Goal: Information Seeking & Learning: Learn about a topic

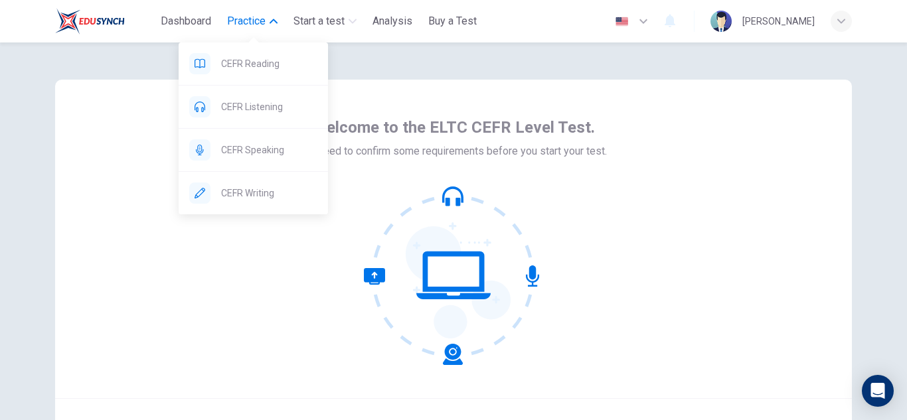
click at [258, 20] on span "Practice" at bounding box center [246, 21] width 39 height 16
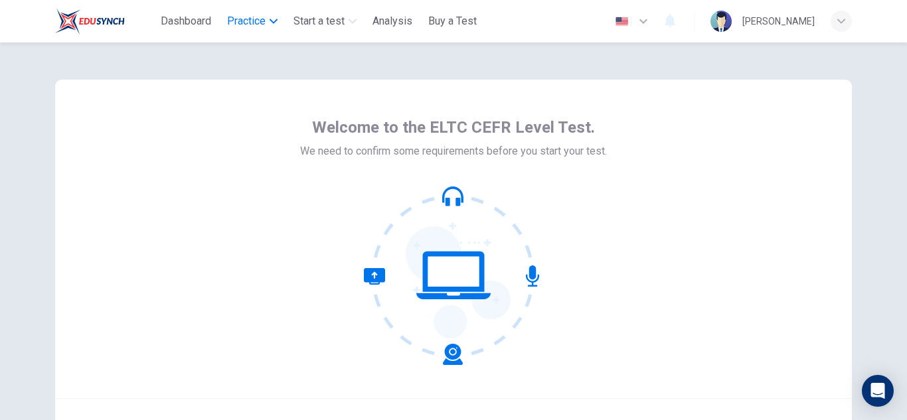
click at [258, 20] on span "Practice" at bounding box center [246, 21] width 39 height 16
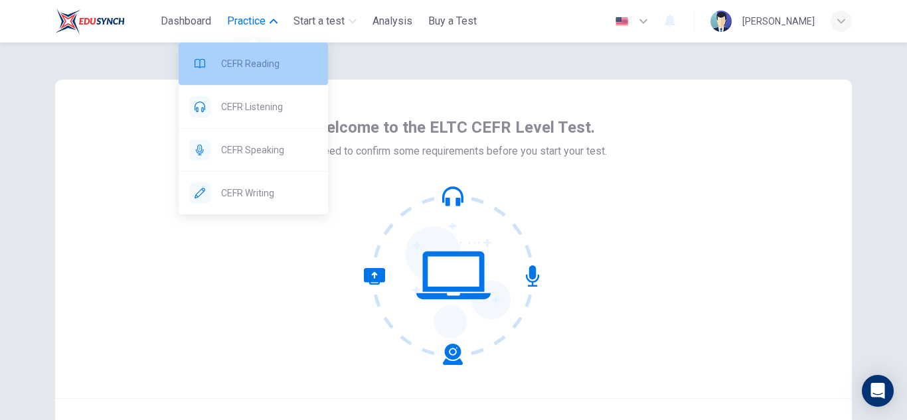
click at [258, 57] on span "CEFR Reading" at bounding box center [269, 64] width 96 height 16
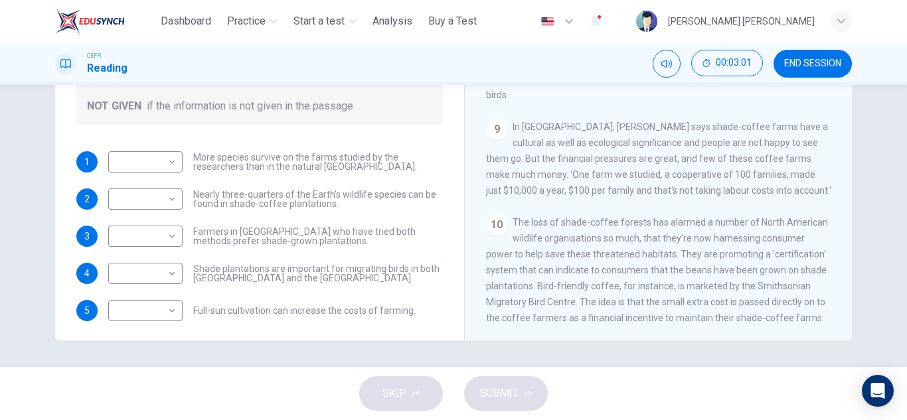
scroll to position [11, 0]
drag, startPoint x: 845, startPoint y: 247, endPoint x: 846, endPoint y: 151, distance: 95.6
click at [846, 151] on div "Natural Coffee and Cocoa CLICK TO ZOOM Click to Zoom 1 What's the connection be…" at bounding box center [658, 120] width 388 height 483
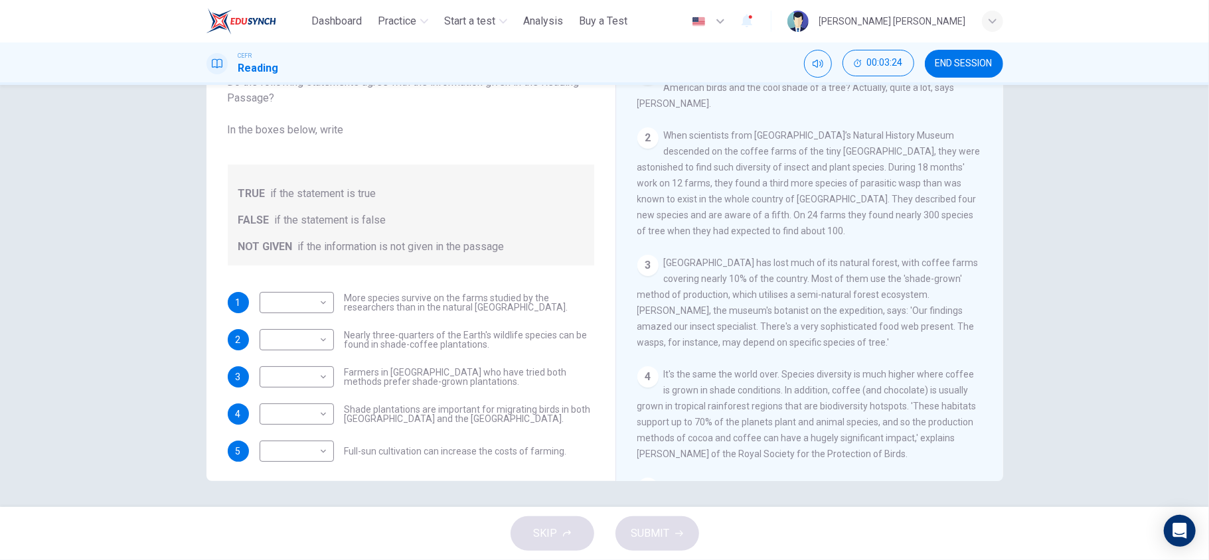
scroll to position [294, 0]
drag, startPoint x: 902, startPoint y: 0, endPoint x: 606, endPoint y: 494, distance: 576.4
click at [606, 420] on div "Questions 1 - 5 Do the following statements agree with the information given in…" at bounding box center [604, 296] width 1209 height 422
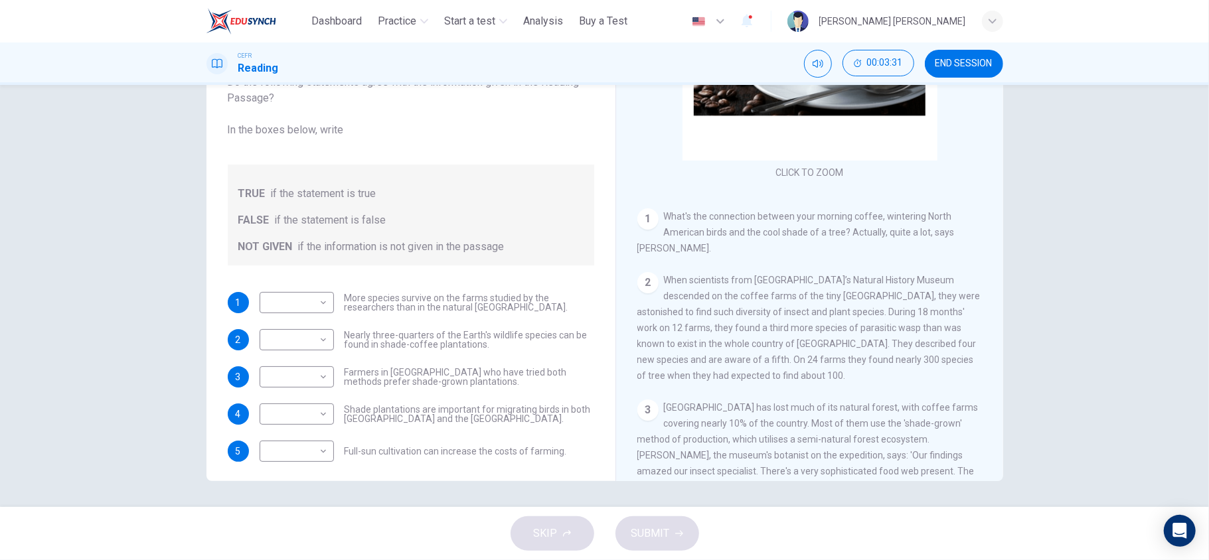
scroll to position [154, 0]
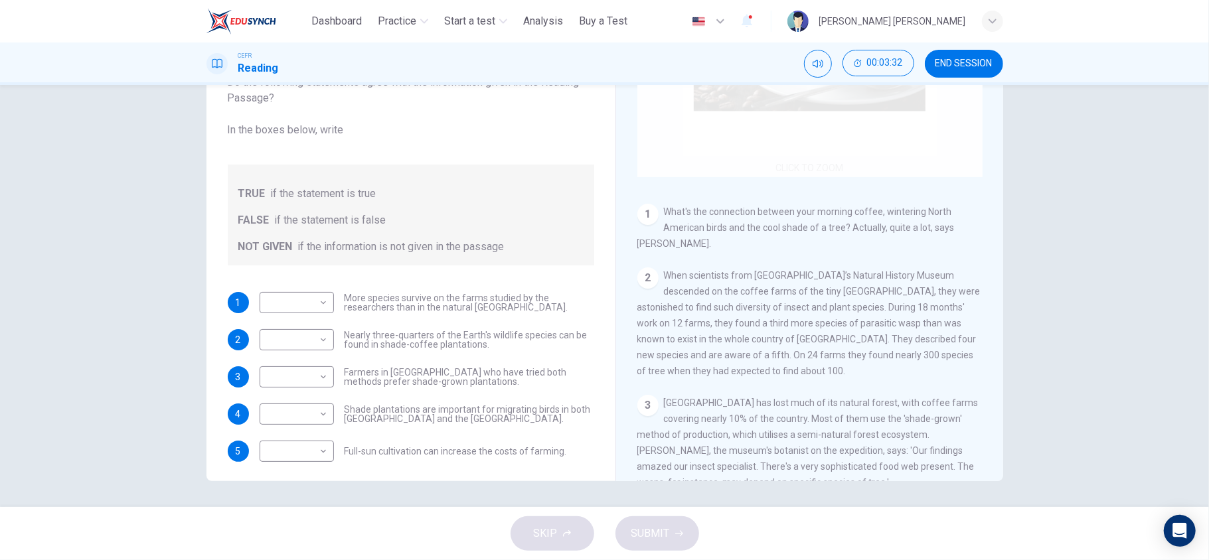
click at [780, 157] on div "Click to Zoom" at bounding box center [809, 50] width 345 height 253
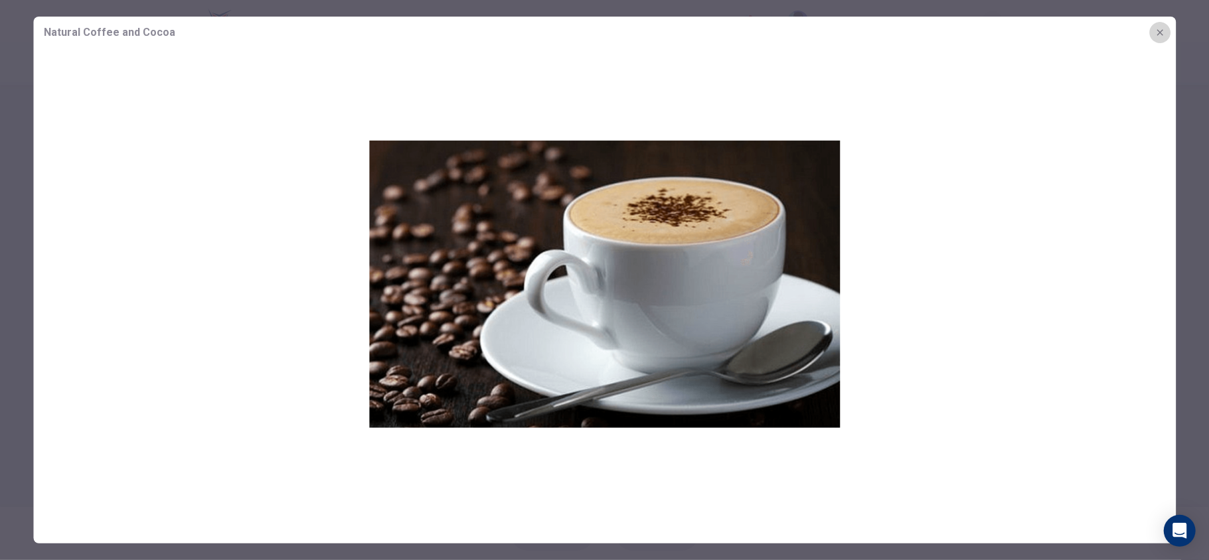
click at [906, 30] on icon "button" at bounding box center [1160, 32] width 11 height 11
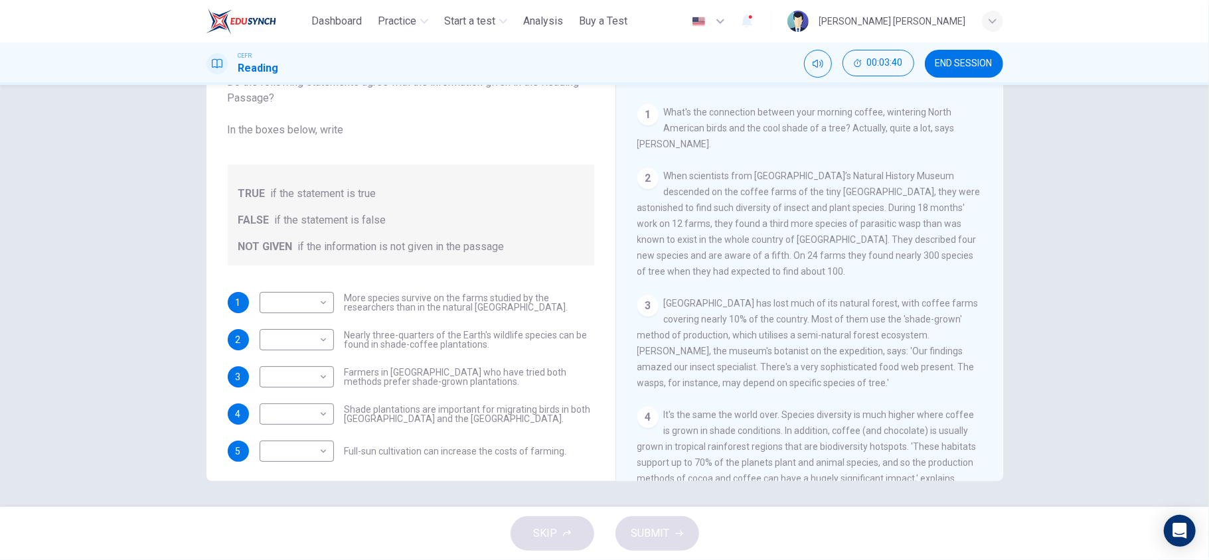
scroll to position [263, 0]
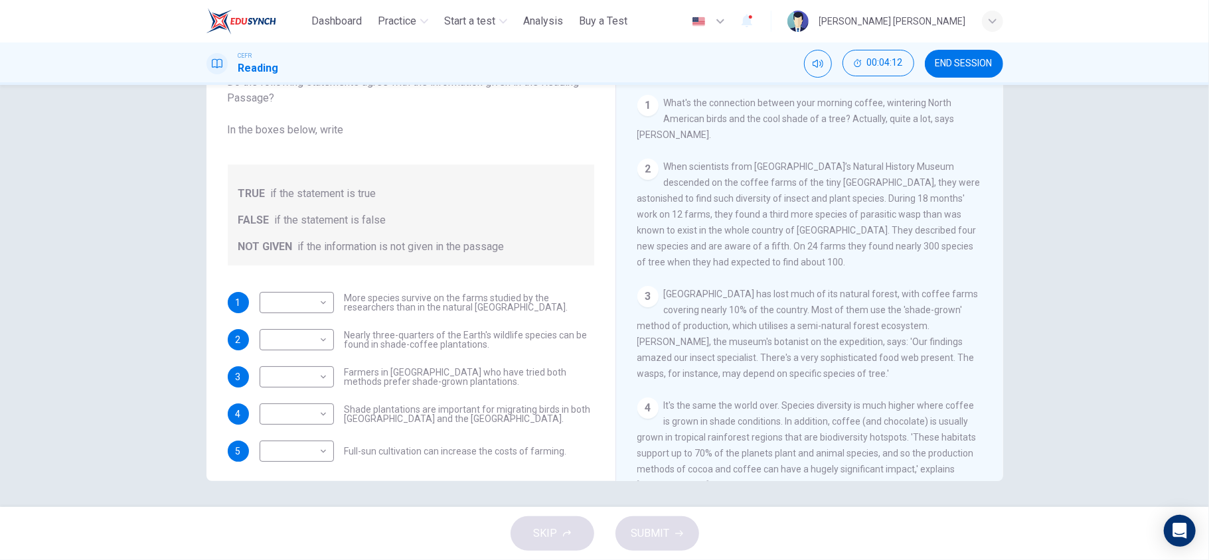
click at [744, 234] on span "When scientists from [GEOGRAPHIC_DATA]’s Natural History Museum descended on th…" at bounding box center [808, 214] width 343 height 106
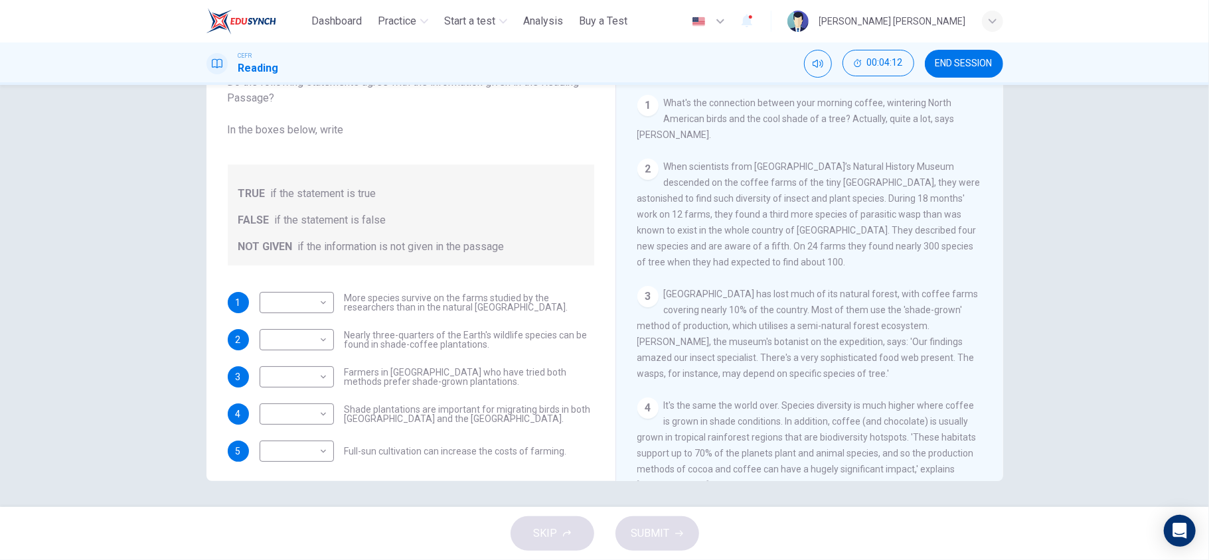
click at [744, 234] on span "When scientists from [GEOGRAPHIC_DATA]’s Natural History Museum descended on th…" at bounding box center [808, 214] width 343 height 106
drag, startPoint x: 744, startPoint y: 234, endPoint x: 744, endPoint y: 261, distance: 27.2
click at [744, 261] on div "2 When scientists from [GEOGRAPHIC_DATA]’s Natural History Museum descended on …" at bounding box center [809, 215] width 345 height 112
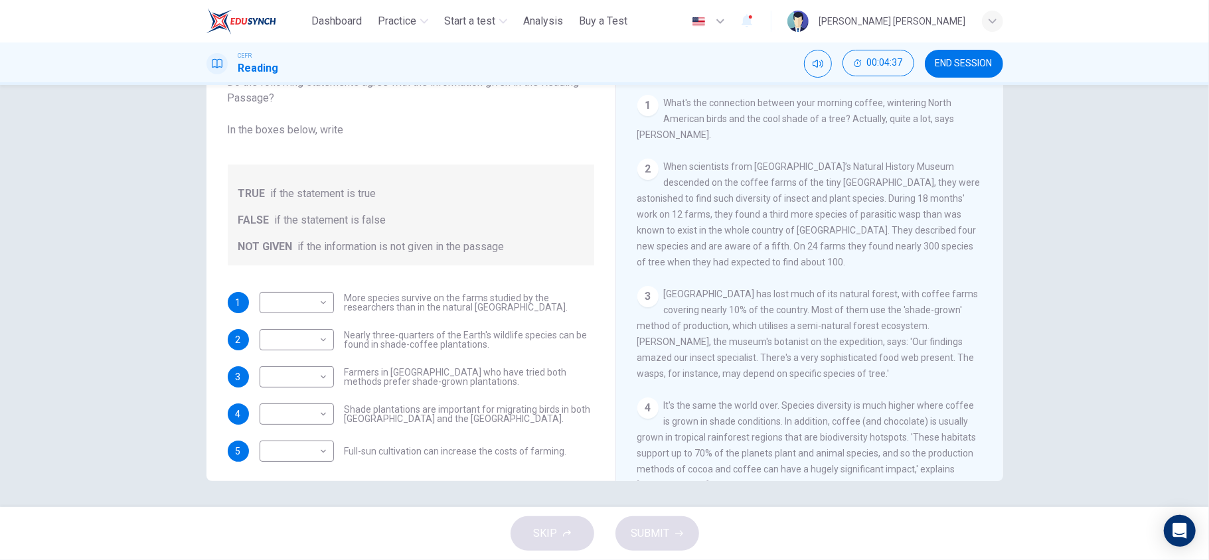
click at [758, 292] on div "CLICK TO ZOOM Click to Zoom 1 What's the connection between your morning coffee…" at bounding box center [818, 279] width 363 height 403
drag, startPoint x: 756, startPoint y: 380, endPoint x: 883, endPoint y: 262, distance: 174.3
click at [883, 262] on div "CLICK TO ZOOM Click to Zoom 1 What's the connection between your morning coffee…" at bounding box center [818, 279] width 363 height 403
click at [906, 220] on div "Natural Coffee and Cocoa CLICK TO ZOOM Click to Zoom 1 What's the connection be…" at bounding box center [810, 261] width 388 height 483
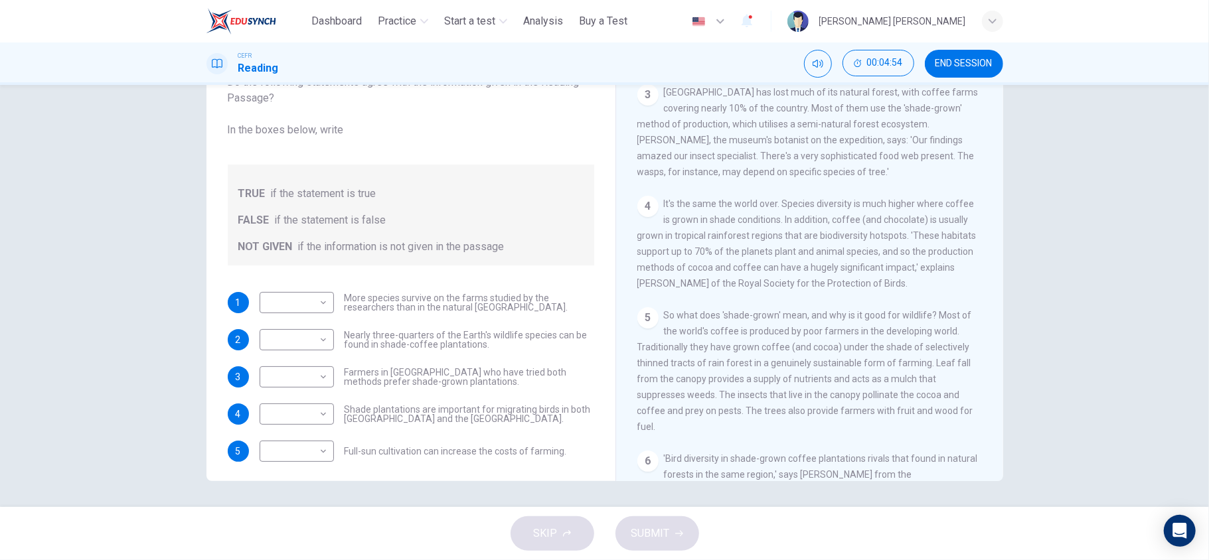
scroll to position [473, 0]
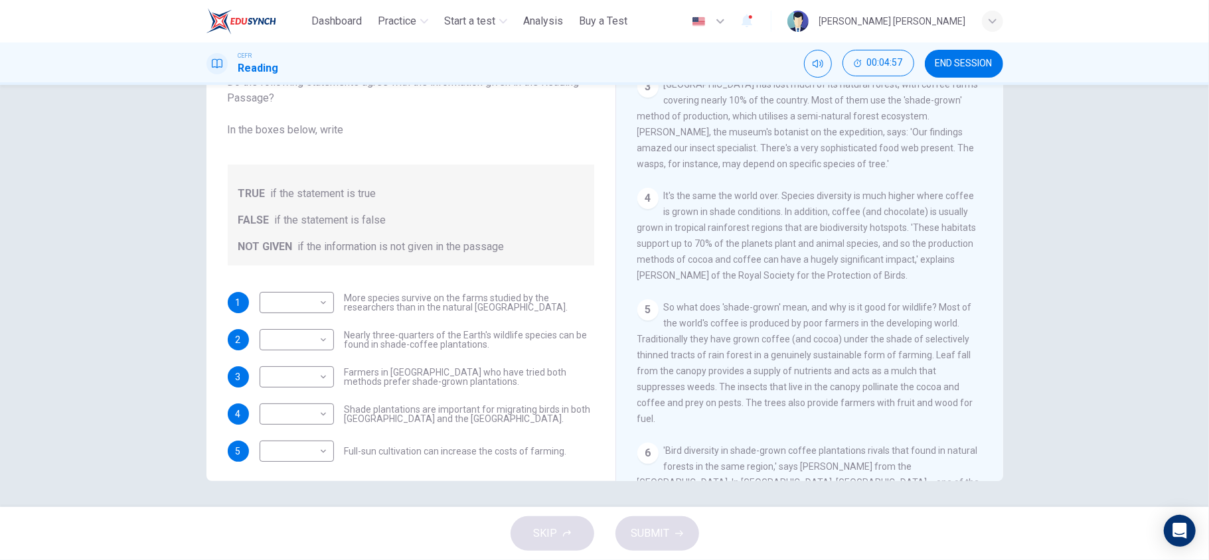
click at [906, 267] on div "Natural Coffee and Cocoa CLICK TO ZOOM Click to Zoom 1 What's the connection be…" at bounding box center [810, 261] width 388 height 483
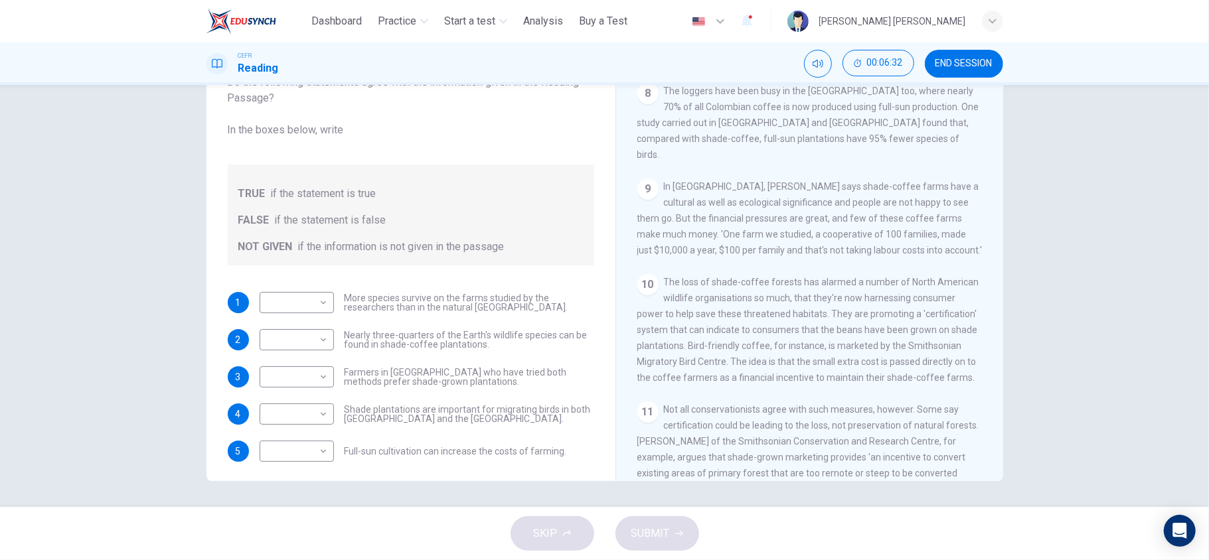
scroll to position [1108, 0]
click at [301, 297] on body "This site uses cookies, as explained in our Privacy Policy . If you agree to th…" at bounding box center [604, 280] width 1209 height 560
click at [303, 327] on li "TRUE" at bounding box center [291, 323] width 74 height 21
type input "****"
click at [301, 339] on body "This site uses cookies, as explained in our Privacy Policy . If you agree to th…" at bounding box center [604, 280] width 1209 height 560
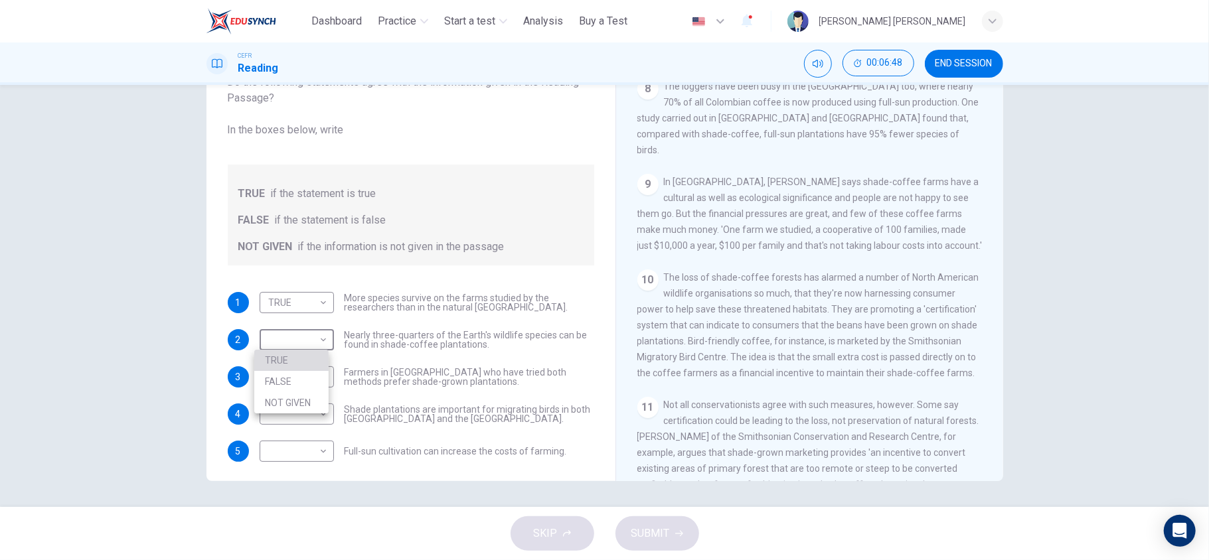
click at [303, 370] on li "TRUE" at bounding box center [291, 360] width 74 height 21
type input "****"
click at [304, 373] on body "This site uses cookies, as explained in our Privacy Policy . If you agree to th…" at bounding box center [604, 280] width 1209 height 560
click at [297, 420] on li "NOT GIVEN" at bounding box center [291, 440] width 74 height 21
type input "*********"
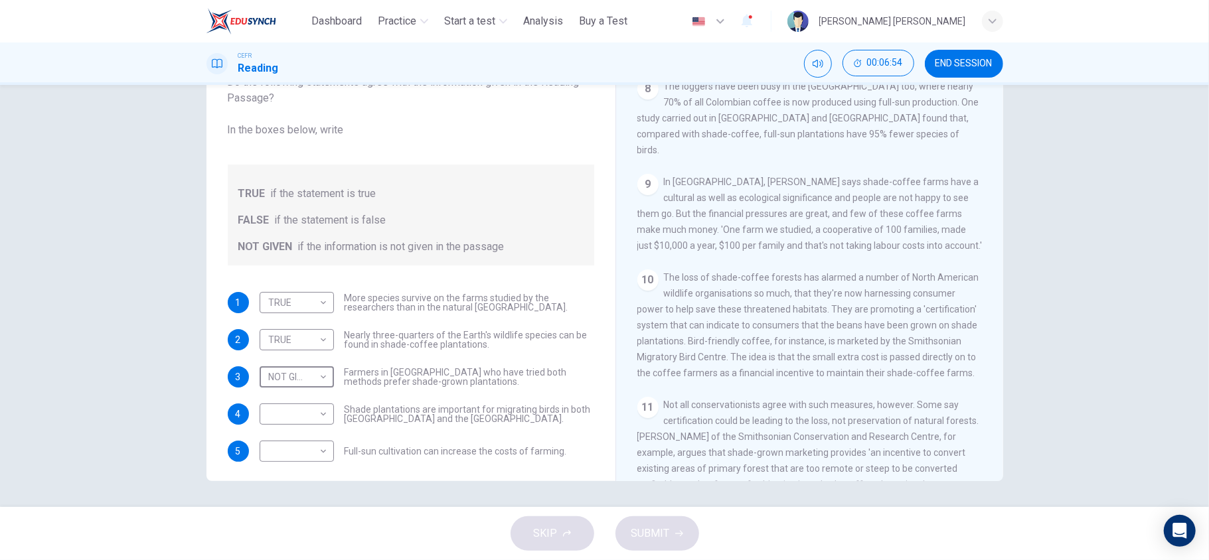
click at [766, 317] on div "10 The loss of shade-coffee forests has alarmed a number of North American wild…" at bounding box center [809, 326] width 345 height 112
click at [906, 298] on div "CLICK TO ZOOM Click to Zoom 1 What's the connection between your morning coffee…" at bounding box center [818, 279] width 363 height 403
click at [906, 377] on div "10 The loss of shade-coffee forests has alarmed a number of North American wild…" at bounding box center [809, 326] width 345 height 112
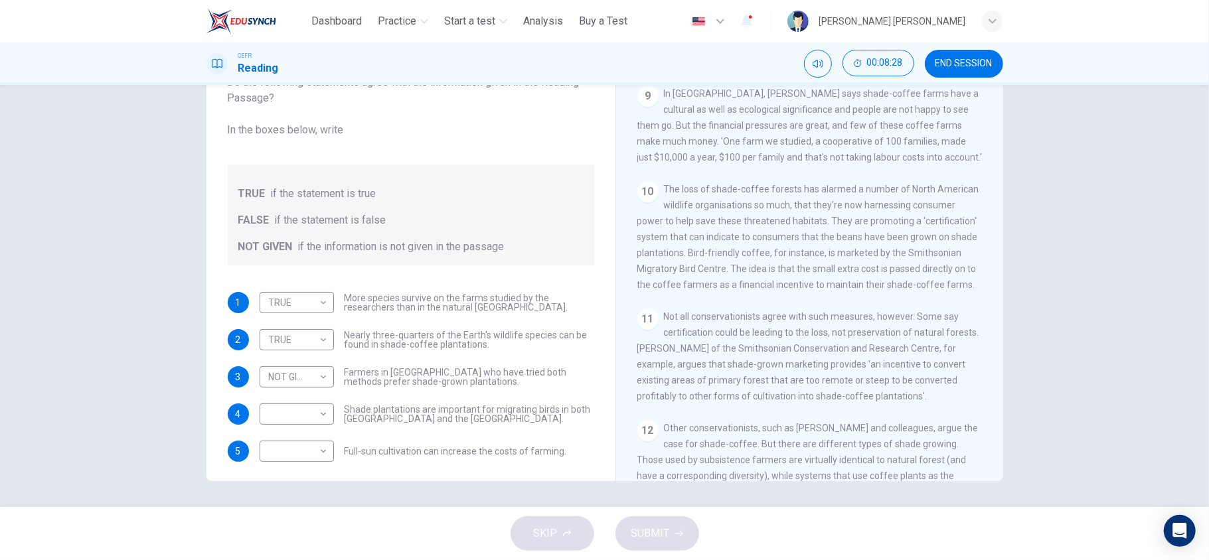
scroll to position [1193, 0]
drag, startPoint x: 349, startPoint y: 404, endPoint x: 330, endPoint y: 405, distance: 18.6
click at [330, 405] on div "​ ​ Shade plantations are important for migrating birds in both [GEOGRAPHIC_DAT…" at bounding box center [427, 414] width 335 height 21
click at [315, 418] on body "This site uses cookies, as explained in our Privacy Policy . If you agree to th…" at bounding box center [604, 280] width 1209 height 560
click at [303, 420] on li "TRUE" at bounding box center [291, 434] width 74 height 21
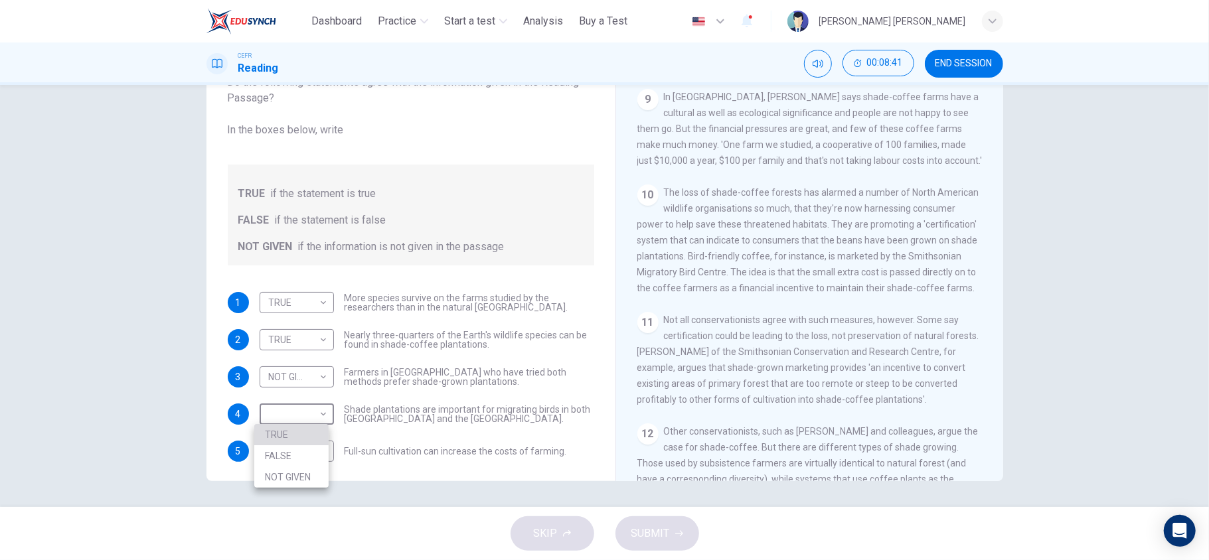
type input "****"
click at [309, 420] on body "This site uses cookies, as explained in our Privacy Policy . If you agree to th…" at bounding box center [604, 280] width 1209 height 560
click at [293, 420] on li "NOT GIVEN" at bounding box center [291, 514] width 74 height 21
type input "*********"
click at [631, 420] on span "SUBMIT" at bounding box center [650, 534] width 39 height 19
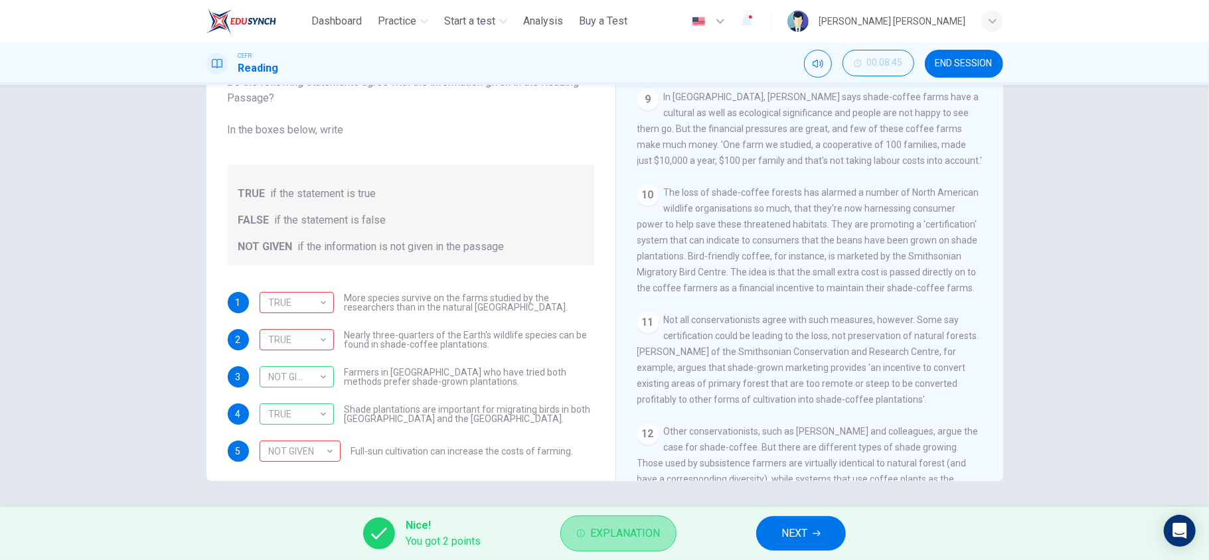
click at [635, 420] on span "Explanation" at bounding box center [625, 534] width 70 height 19
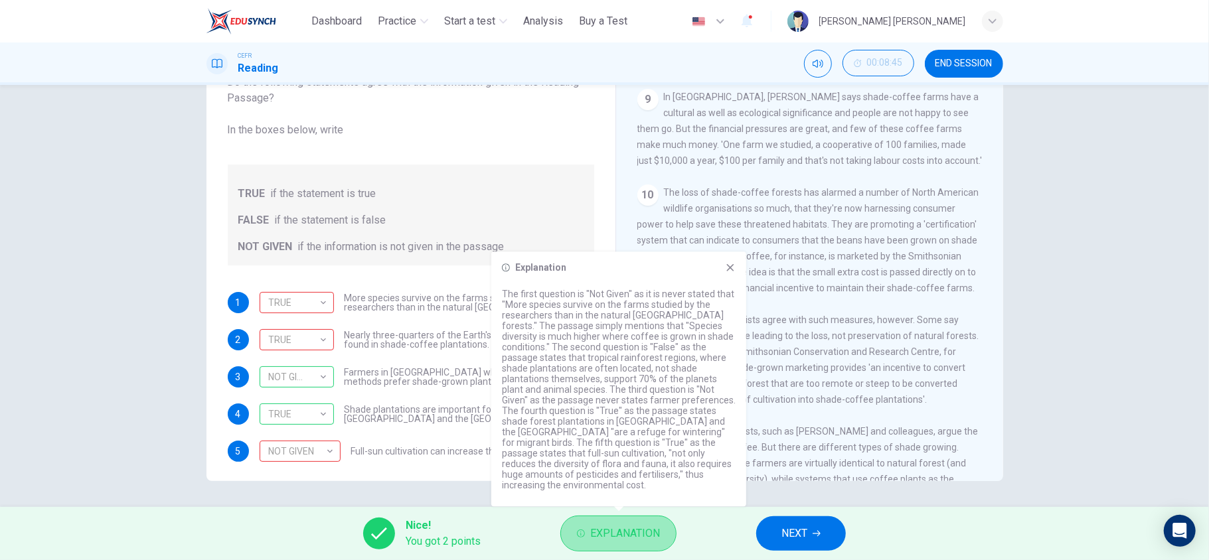
click at [636, 420] on span "Explanation" at bounding box center [625, 534] width 70 height 19
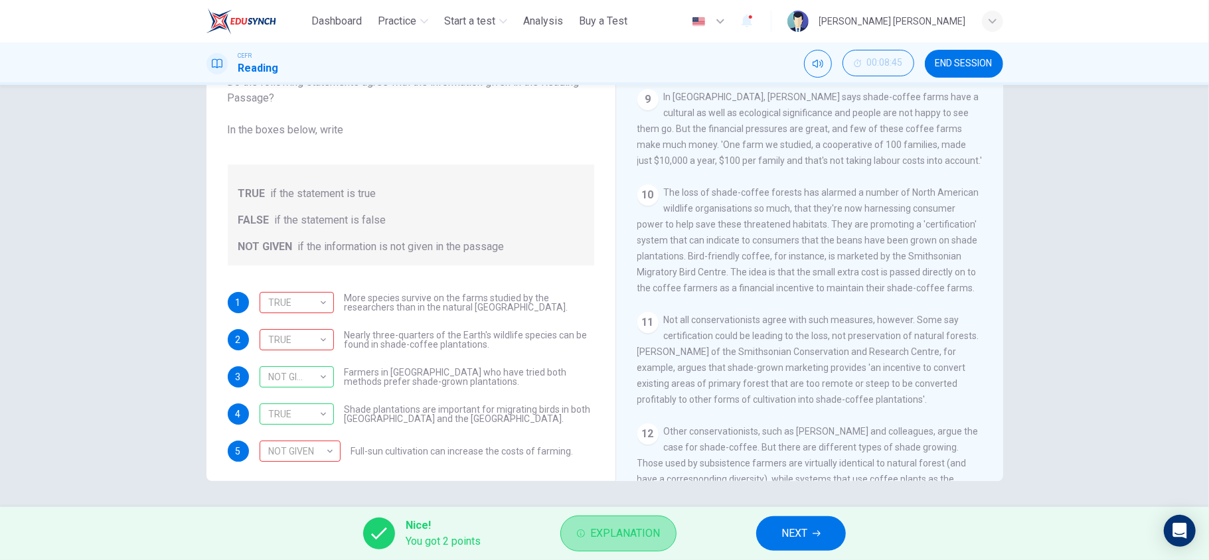
click at [636, 420] on span "Explanation" at bounding box center [625, 534] width 70 height 19
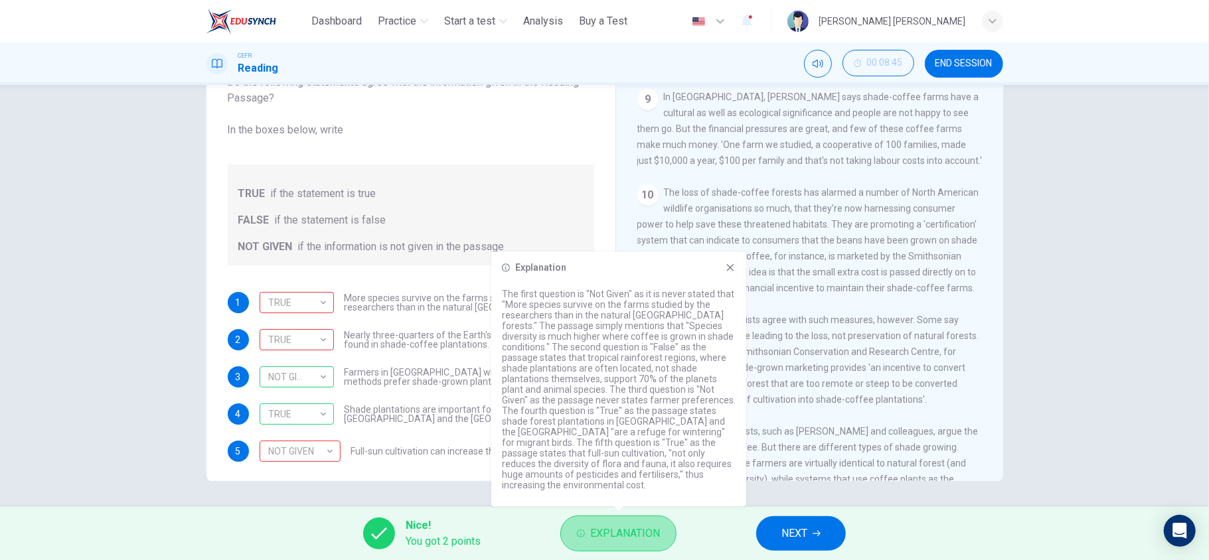
click at [636, 420] on span "Explanation" at bounding box center [625, 534] width 70 height 19
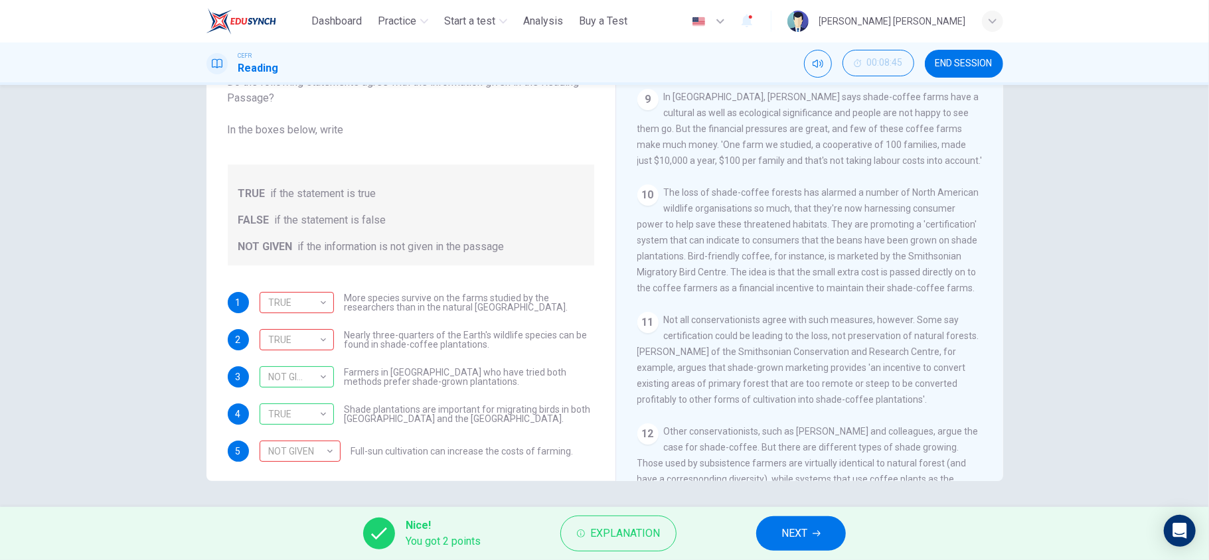
click at [807, 420] on span "NEXT" at bounding box center [795, 534] width 26 height 19
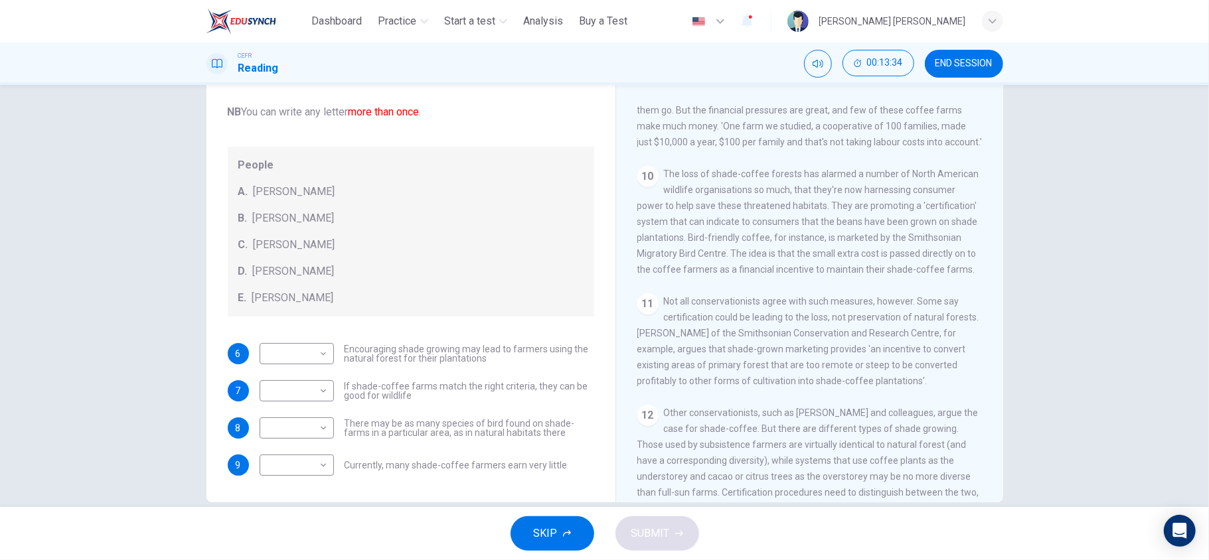
scroll to position [1238, 0]
drag, startPoint x: 600, startPoint y: 417, endPoint x: 598, endPoint y: 267, distance: 150.1
click at [598, 267] on div "Questions 6 - 9 Look at the following opinions and the list of people below. Ma…" at bounding box center [605, 272] width 797 height 462
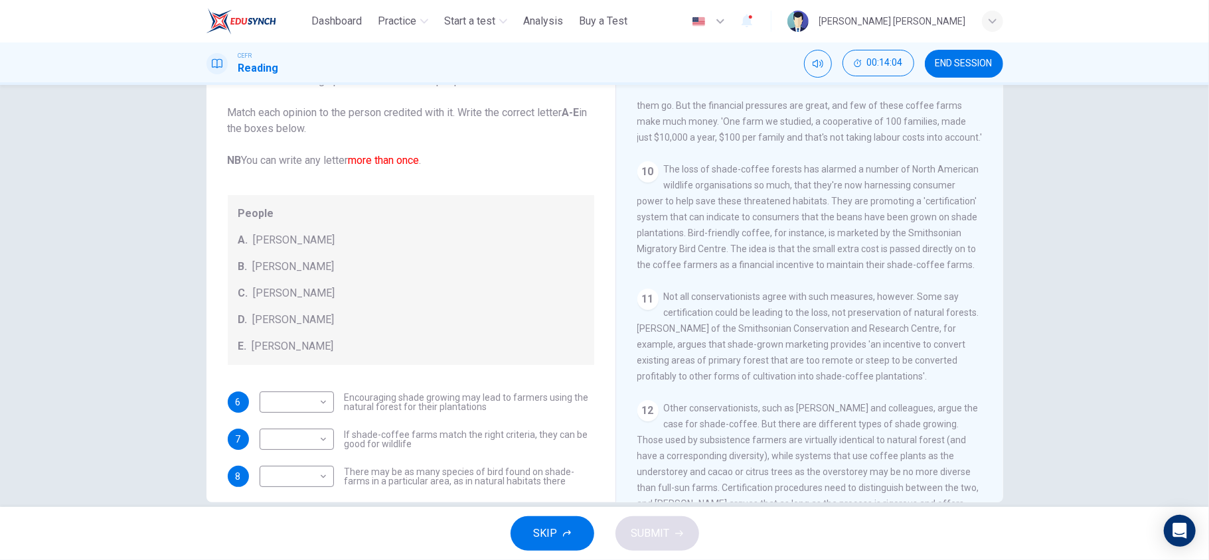
scroll to position [80, 0]
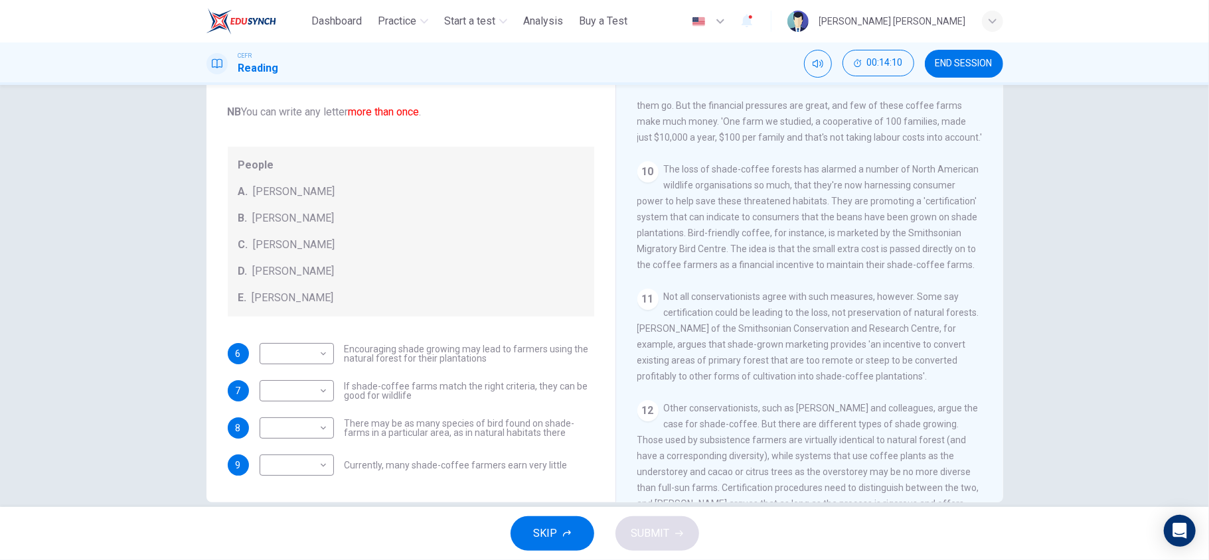
drag, startPoint x: 994, startPoint y: 436, endPoint x: 989, endPoint y: 442, distance: 7.6
click at [906, 420] on div "CLICK TO ZOOM Click to Zoom 1 What's the connection between your morning coffee…" at bounding box center [818, 301] width 363 height 403
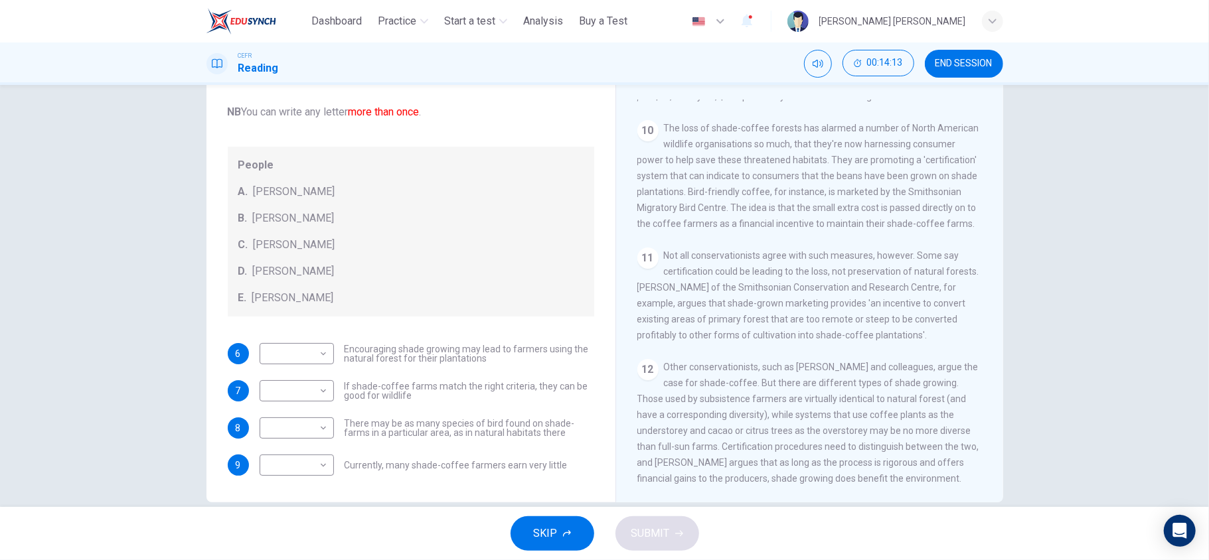
scroll to position [1347, 0]
click at [298, 399] on body "This site uses cookies, as explained in our Privacy Policy . If you agree to th…" at bounding box center [604, 280] width 1209 height 560
click at [278, 420] on li "E" at bounding box center [291, 496] width 74 height 21
type input "*"
click at [315, 420] on body "This site uses cookies, as explained in our Privacy Policy . If you agree to th…" at bounding box center [604, 280] width 1209 height 560
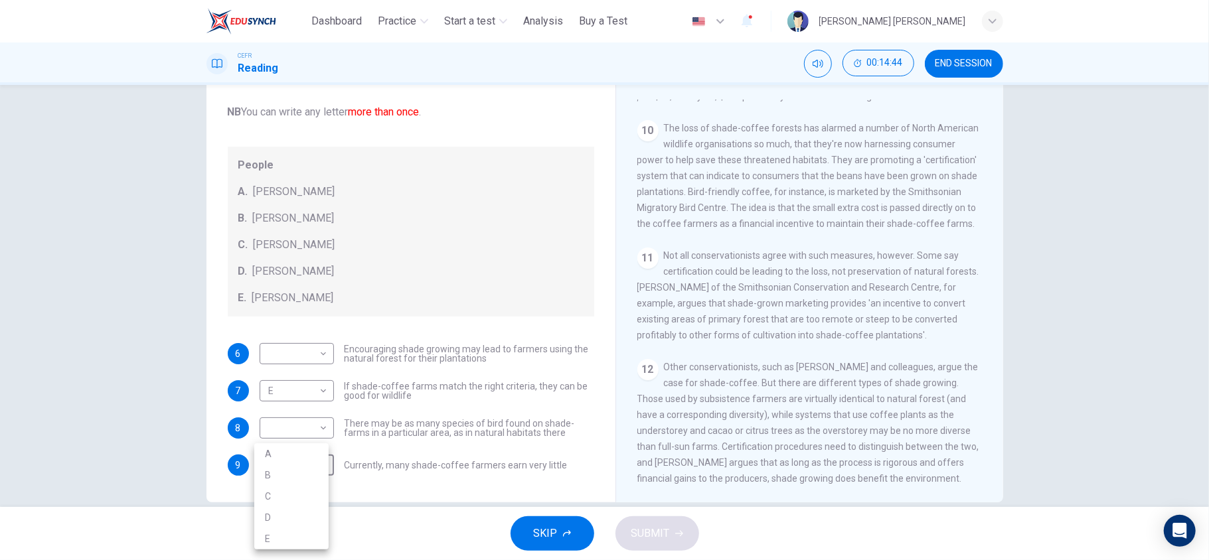
click at [291, 420] on li "D" at bounding box center [291, 517] width 74 height 21
type input "*"
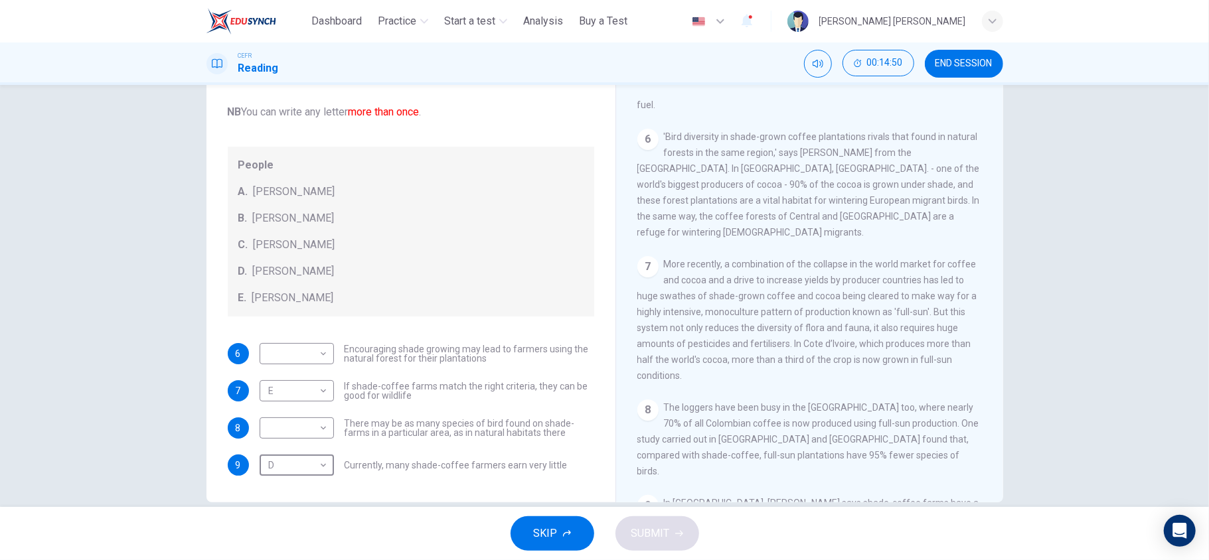
scroll to position [792, 0]
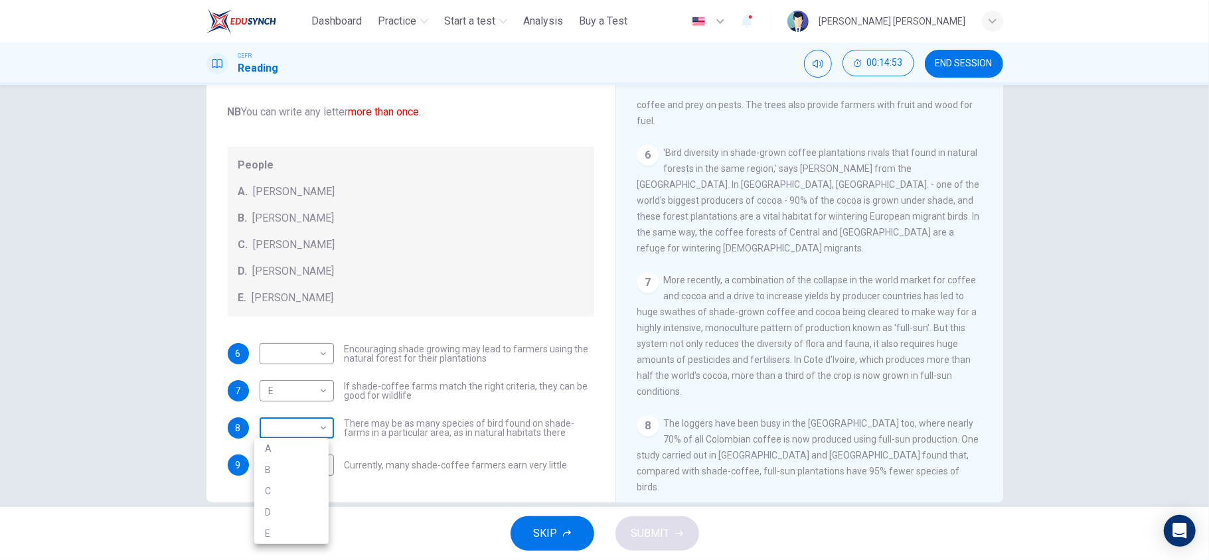
click at [279, 420] on body "This site uses cookies, as explained in our Privacy Policy . If you agree to th…" at bounding box center [604, 280] width 1209 height 560
click at [276, 420] on li "B" at bounding box center [291, 470] width 74 height 21
type input "*"
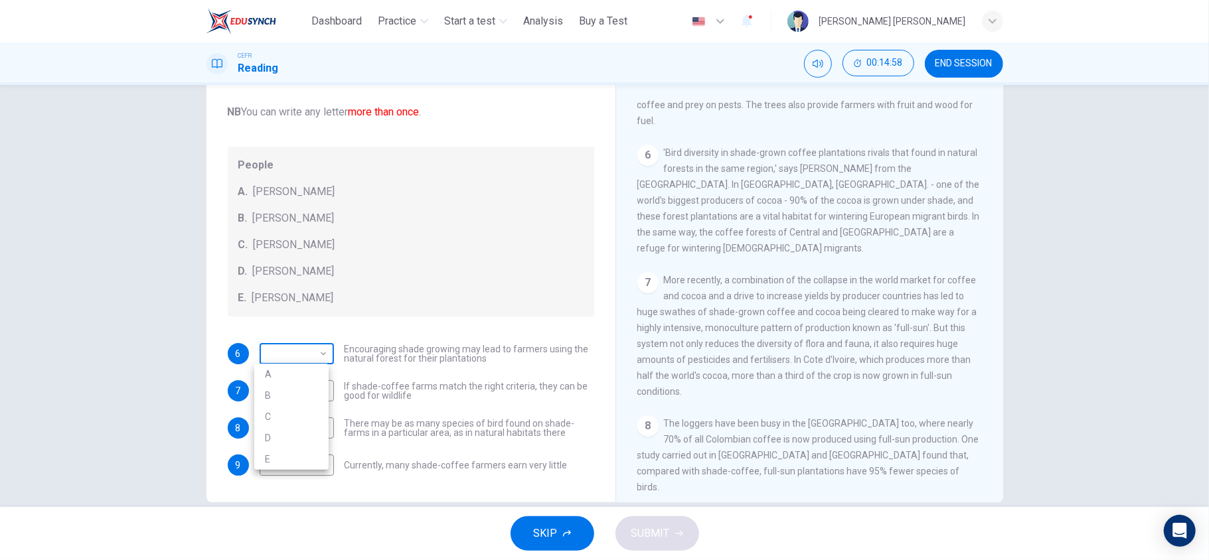
click at [301, 349] on body "This site uses cookies, as explained in our Privacy Policy . If you agree to th…" at bounding box center [604, 280] width 1209 height 560
click at [279, 375] on li "A" at bounding box center [291, 374] width 74 height 21
type input "*"
click at [651, 420] on span "SUBMIT" at bounding box center [650, 534] width 39 height 19
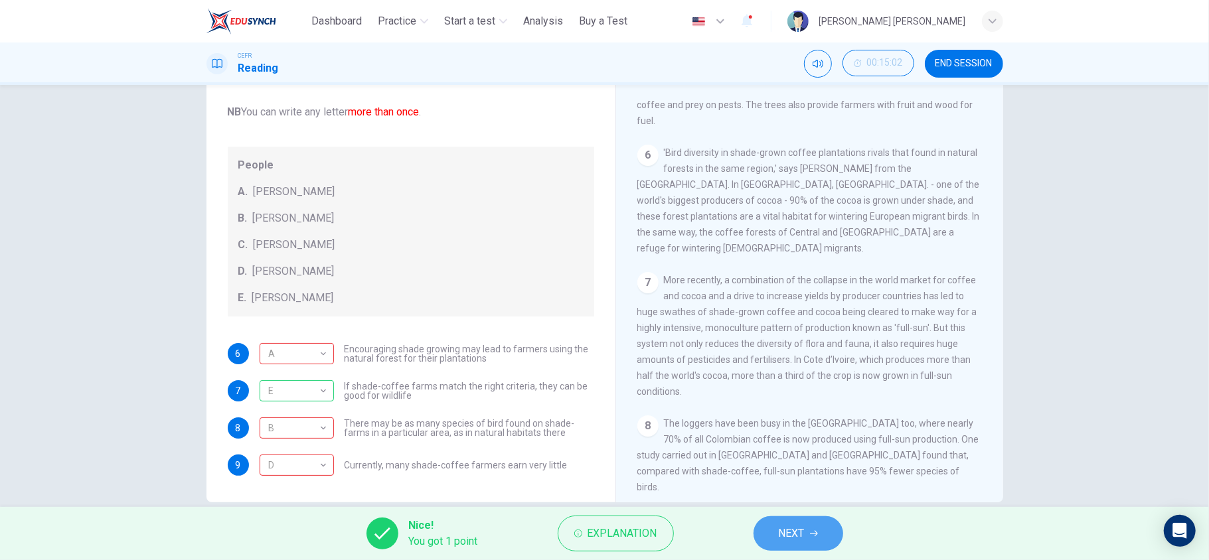
click at [799, 420] on span "NEXT" at bounding box center [792, 534] width 26 height 19
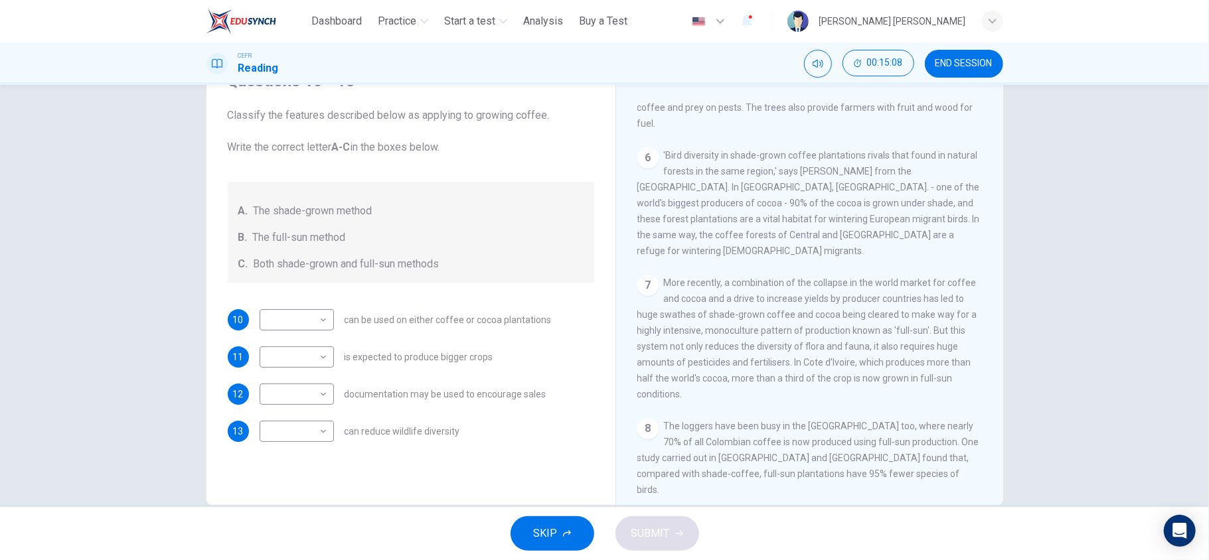
scroll to position [56, 0]
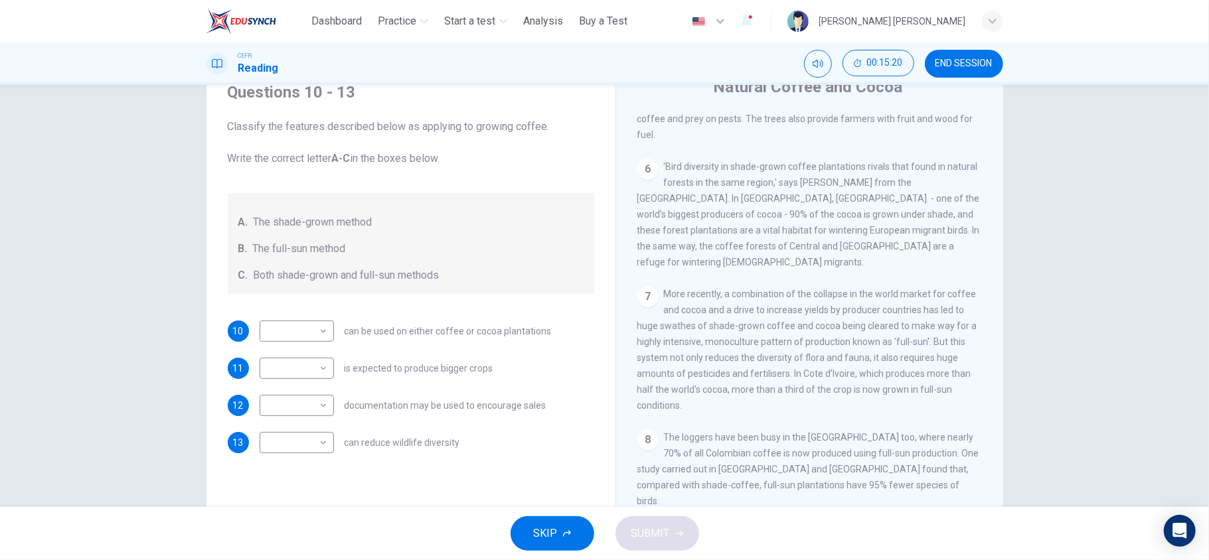
drag, startPoint x: 983, startPoint y: 347, endPoint x: 983, endPoint y: 367, distance: 20.6
click at [906, 367] on div "CLICK TO ZOOM Click to Zoom 1 What's the connection between your morning coffee…" at bounding box center [818, 315] width 363 height 403
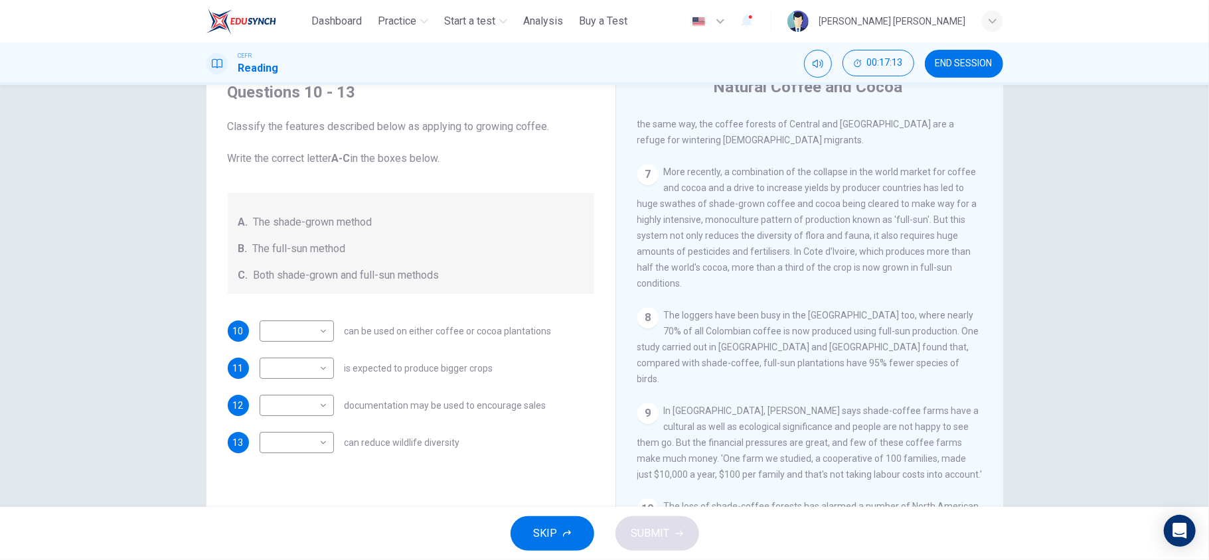
scroll to position [918, 0]
click at [311, 365] on body "This site uses cookies, as explained in our Privacy Policy . If you agree to th…" at bounding box center [604, 280] width 1209 height 560
click at [292, 420] on li "C" at bounding box center [291, 432] width 74 height 21
type input "*"
click at [296, 338] on body "This site uses cookies, as explained in our Privacy Policy . If you agree to th…" at bounding box center [604, 280] width 1209 height 560
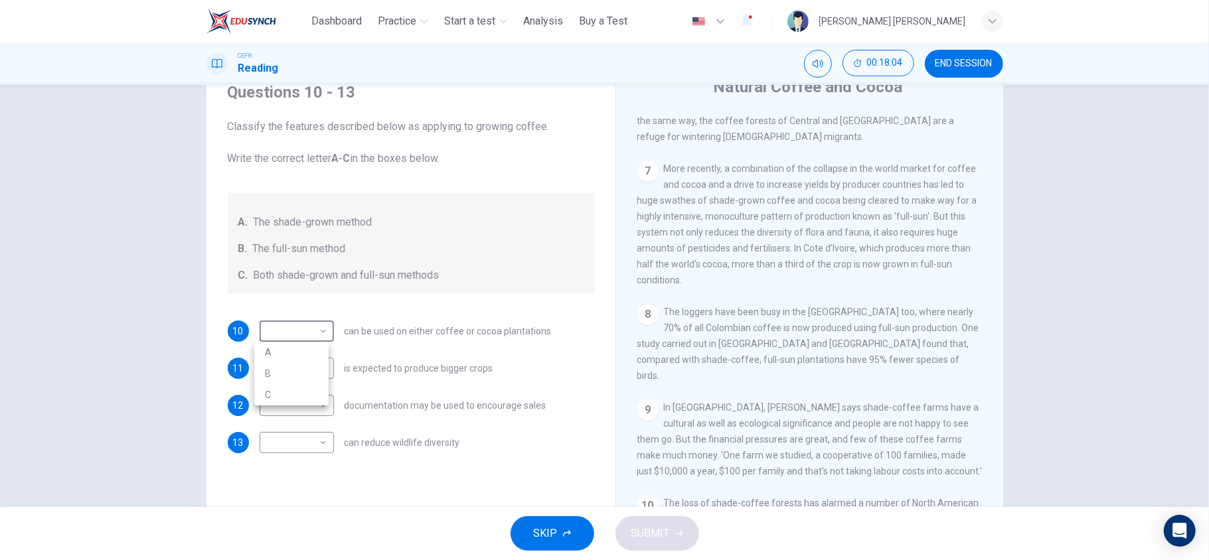
click at [280, 353] on li "A" at bounding box center [291, 352] width 74 height 21
type input "*"
click at [309, 399] on body "This site uses cookies, as explained in our Privacy Policy . If you agree to th…" at bounding box center [604, 280] width 1209 height 560
click at [301, 420] on li "A" at bounding box center [291, 426] width 74 height 21
type input "*"
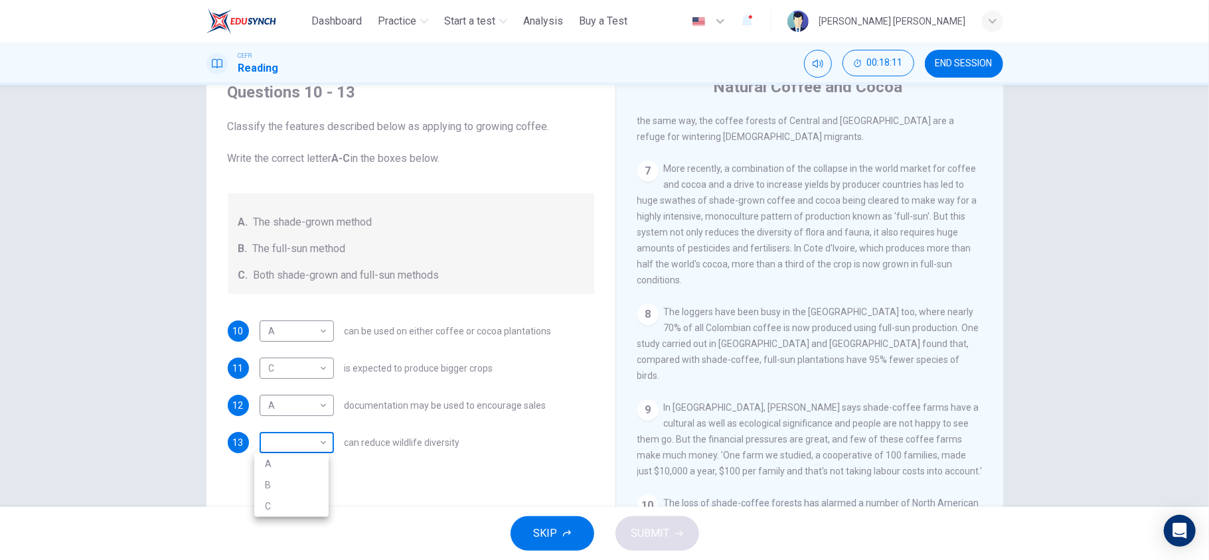
click at [317, 420] on body "This site uses cookies, as explained in our Privacy Policy . If you agree to th…" at bounding box center [604, 280] width 1209 height 560
click at [278, 420] on li "B" at bounding box center [291, 485] width 74 height 21
type input "*"
click at [655, 420] on span "SUBMIT" at bounding box center [650, 534] width 39 height 19
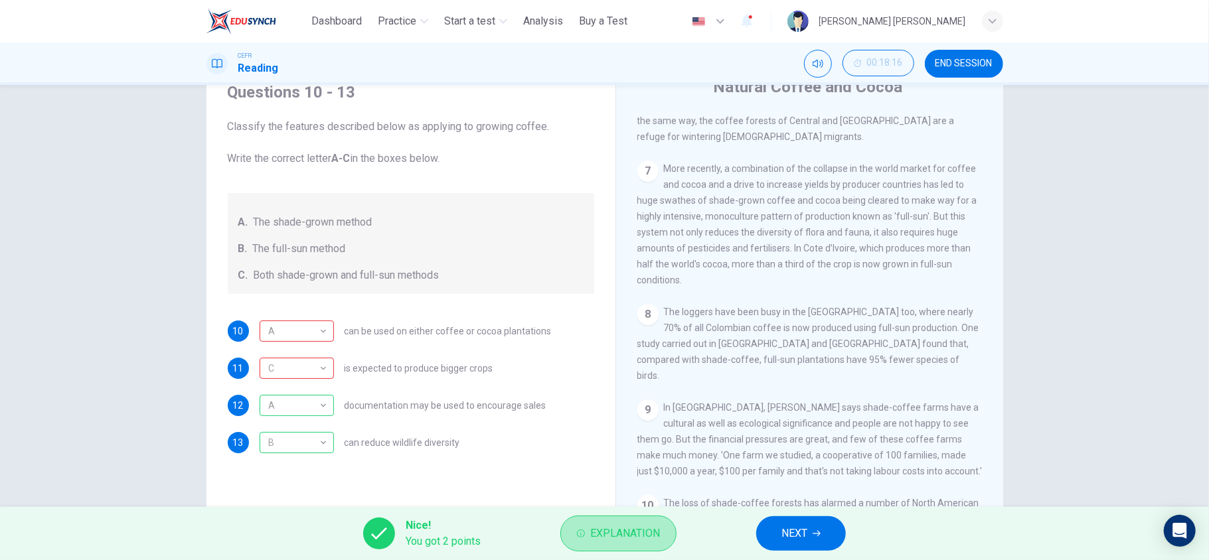
click at [655, 420] on span "Explanation" at bounding box center [625, 534] width 70 height 19
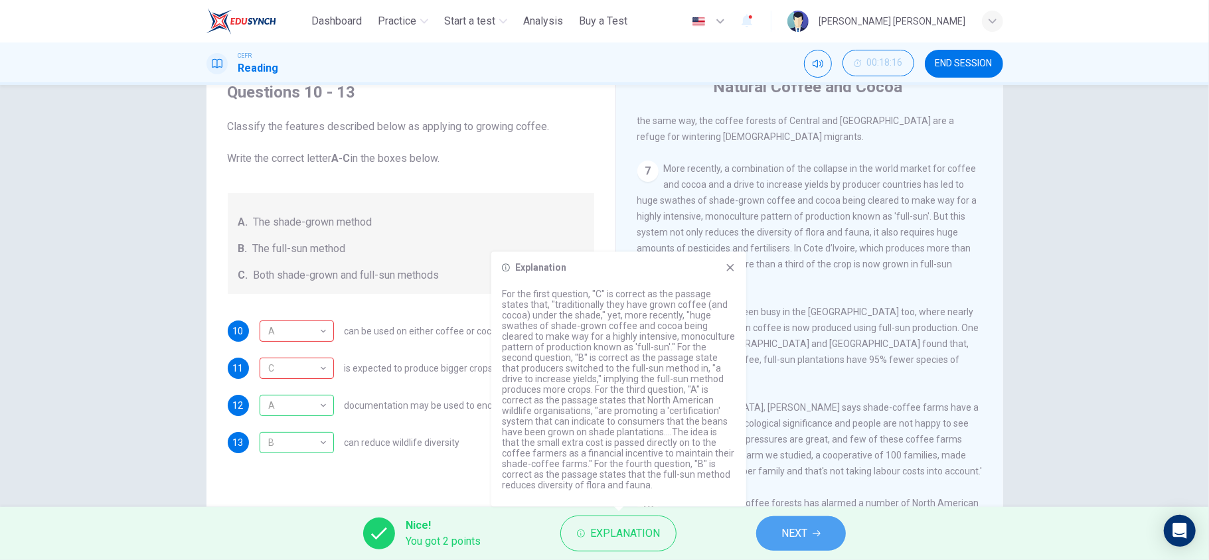
click at [798, 420] on span "NEXT" at bounding box center [795, 534] width 26 height 19
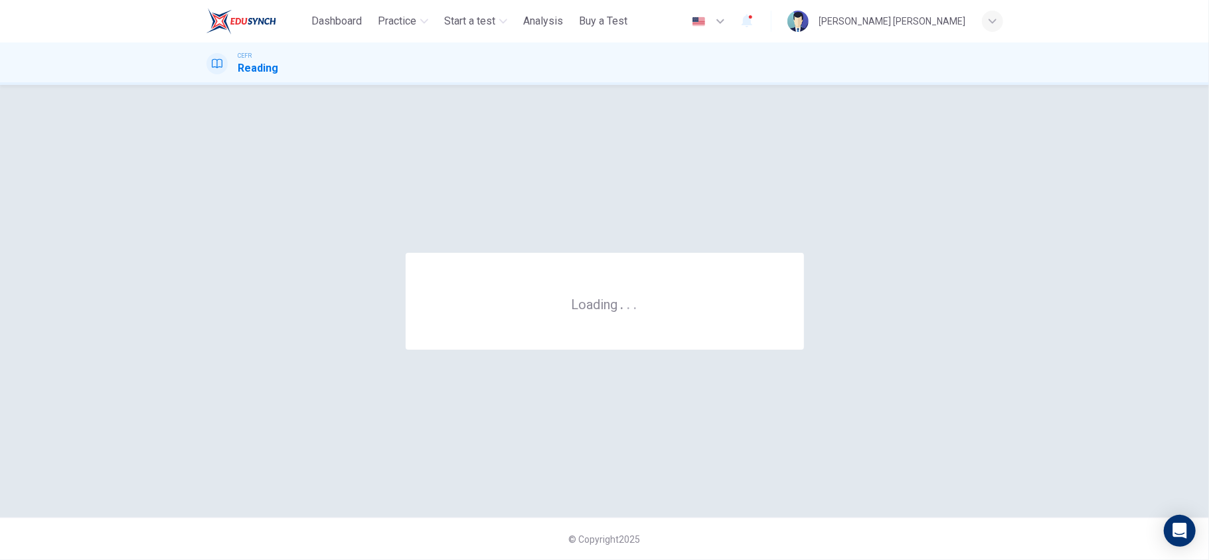
scroll to position [0, 0]
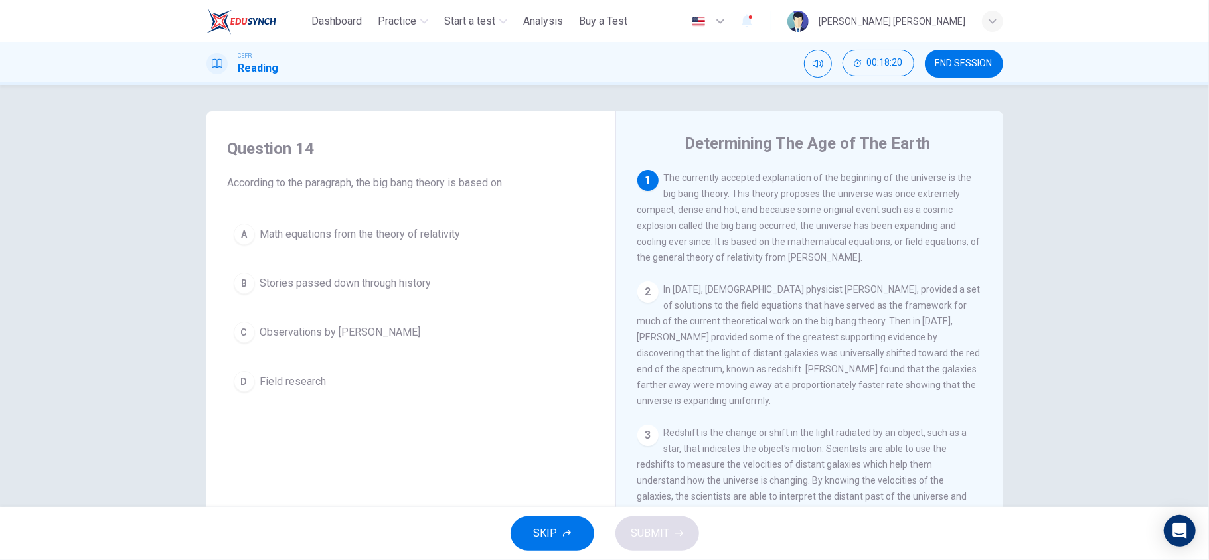
drag, startPoint x: 1198, startPoint y: 325, endPoint x: 1186, endPoint y: 372, distance: 48.6
click at [906, 372] on div "Question 14 According to the paragraph, the big bang theory is based on... A Ma…" at bounding box center [604, 296] width 1209 height 422
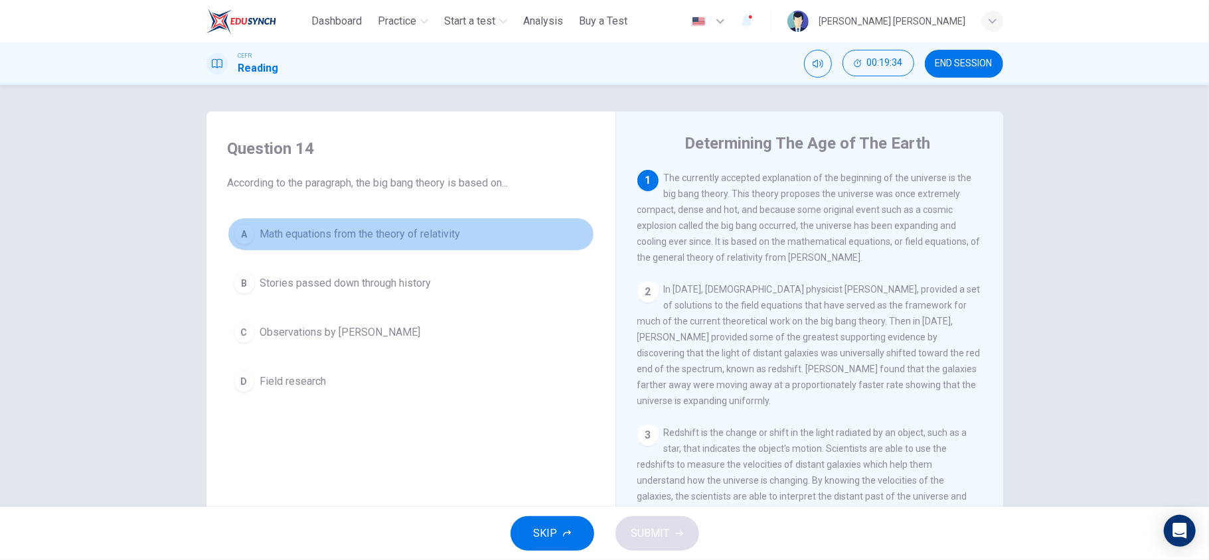
click at [242, 232] on div "A" at bounding box center [244, 234] width 21 height 21
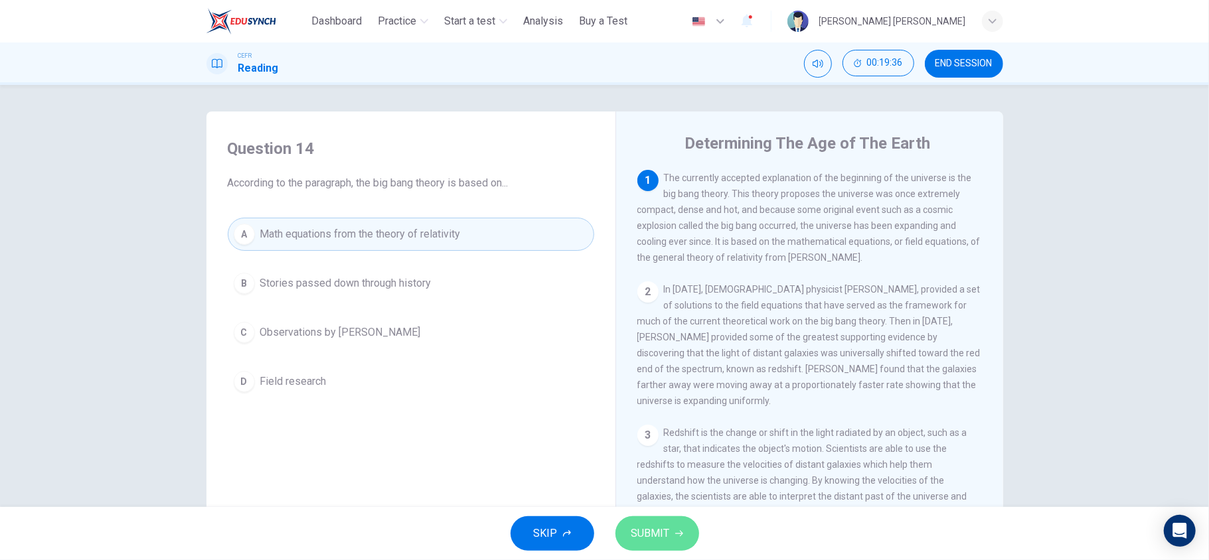
click at [654, 420] on button "SUBMIT" at bounding box center [658, 534] width 84 height 35
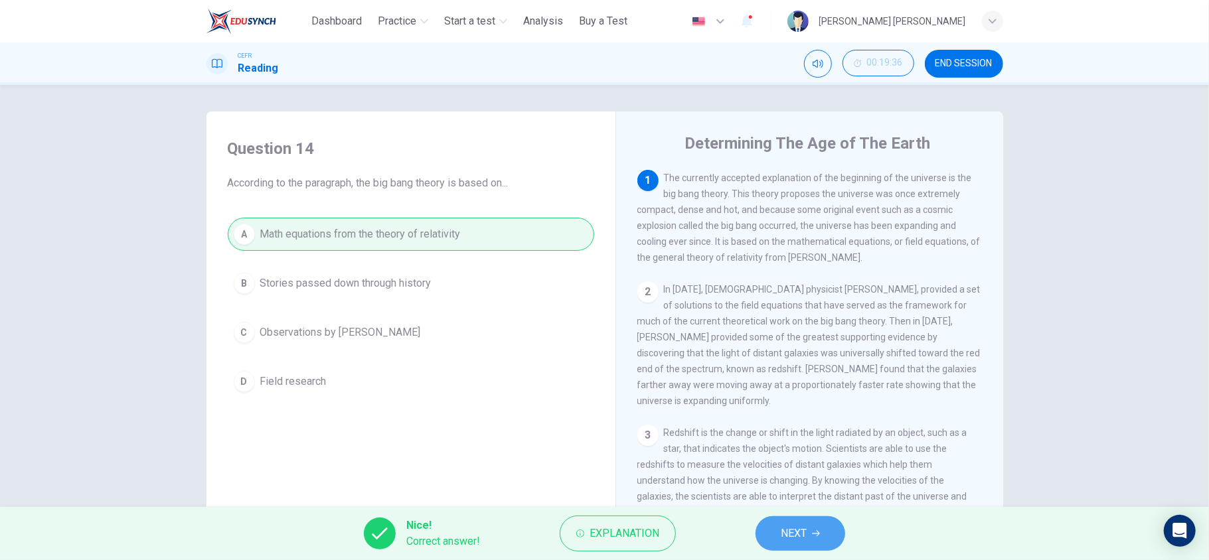
click at [792, 420] on button "NEXT" at bounding box center [801, 534] width 90 height 35
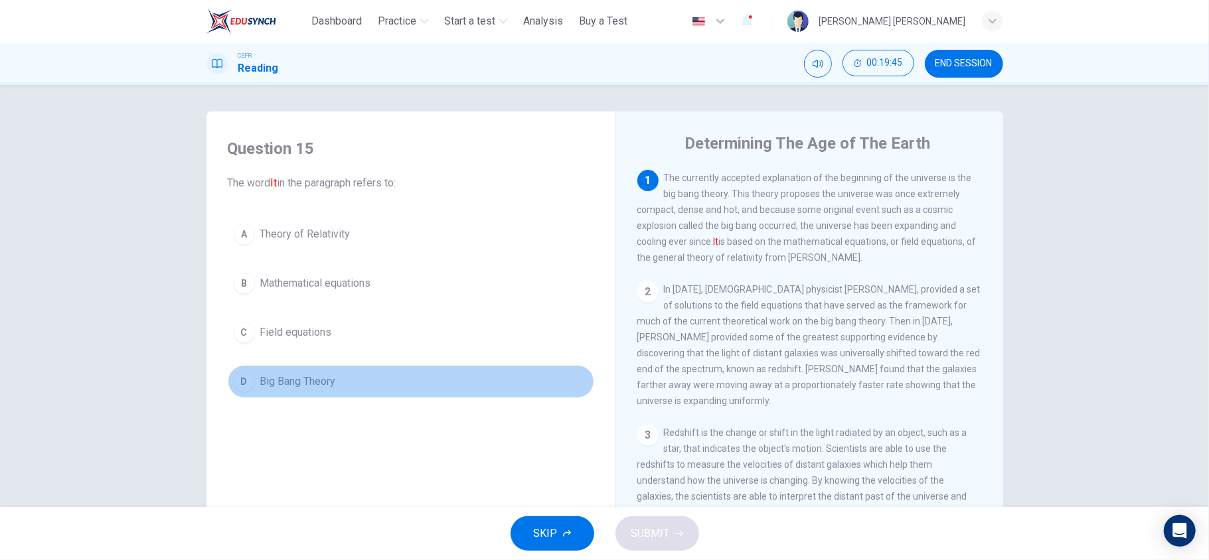
click at [325, 385] on span "Big Bang Theory" at bounding box center [298, 382] width 76 height 16
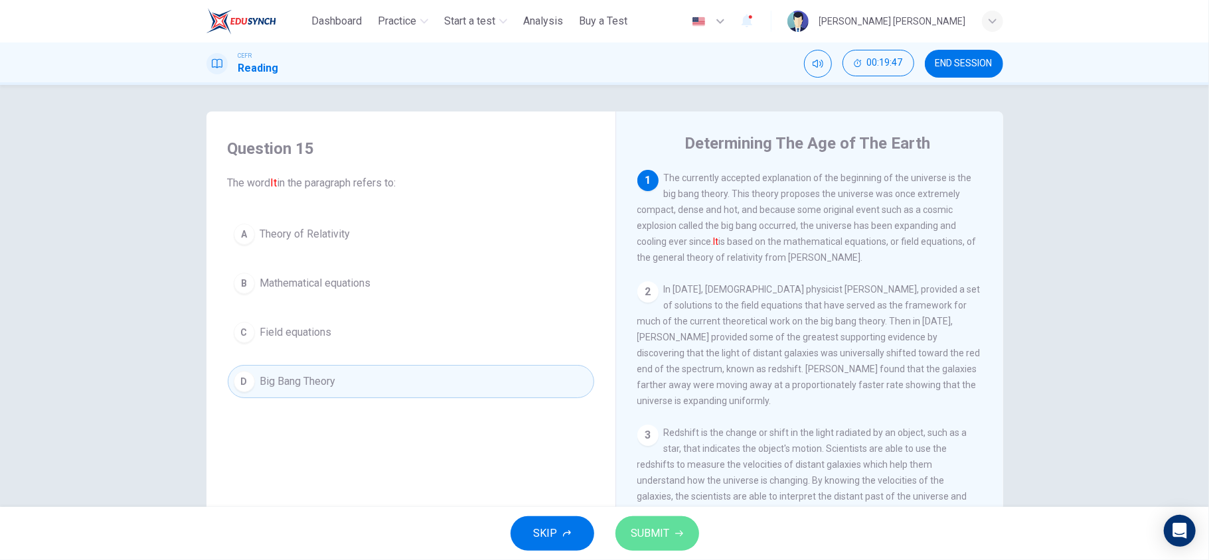
click at [638, 420] on span "SUBMIT" at bounding box center [650, 534] width 39 height 19
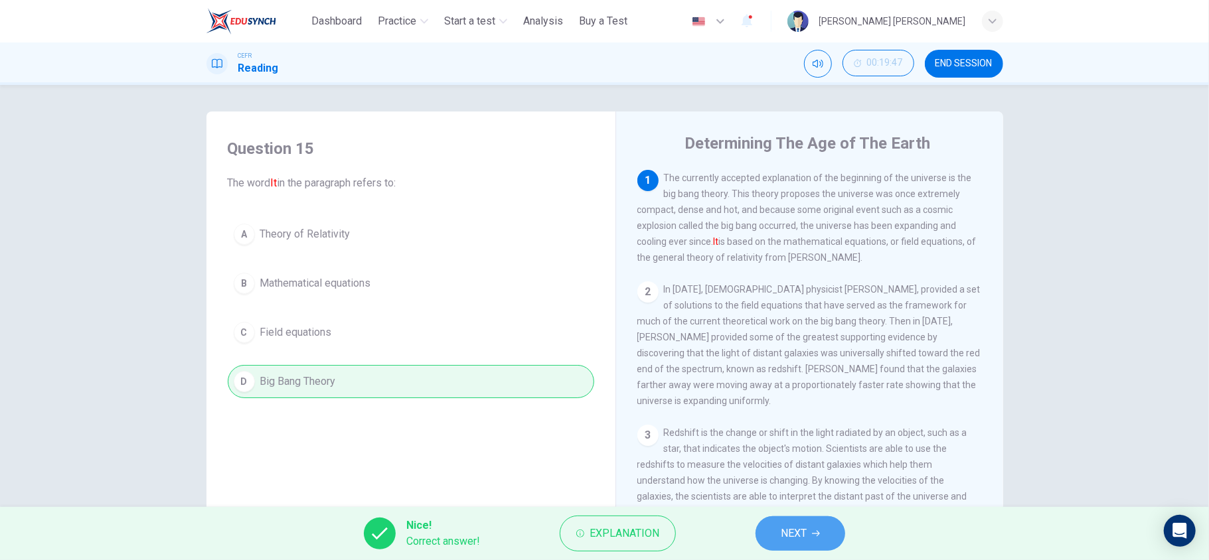
click at [770, 420] on button "NEXT" at bounding box center [801, 534] width 90 height 35
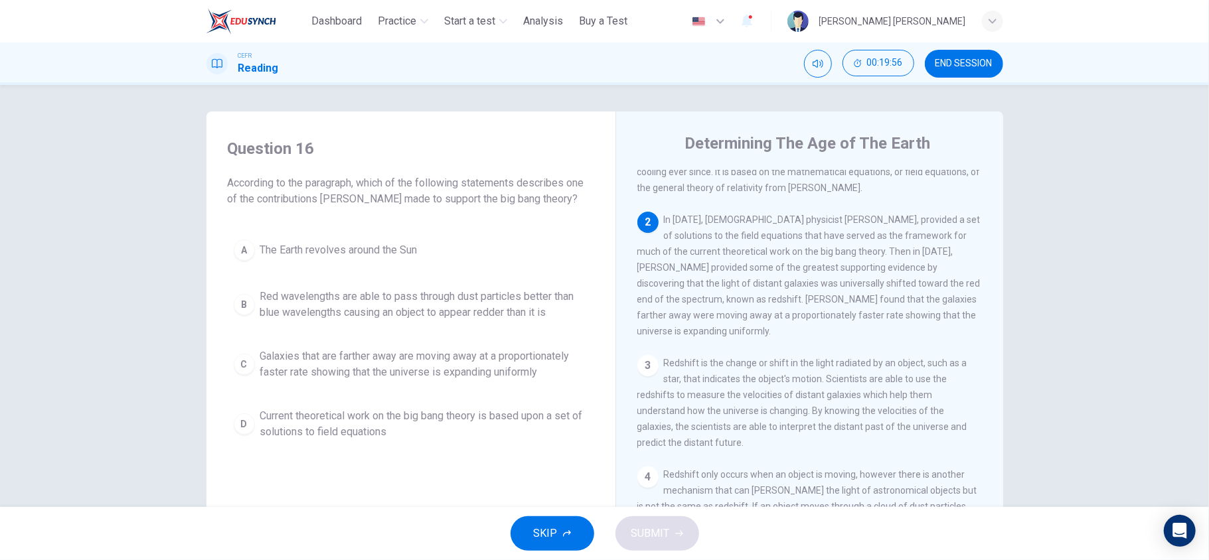
scroll to position [72, 0]
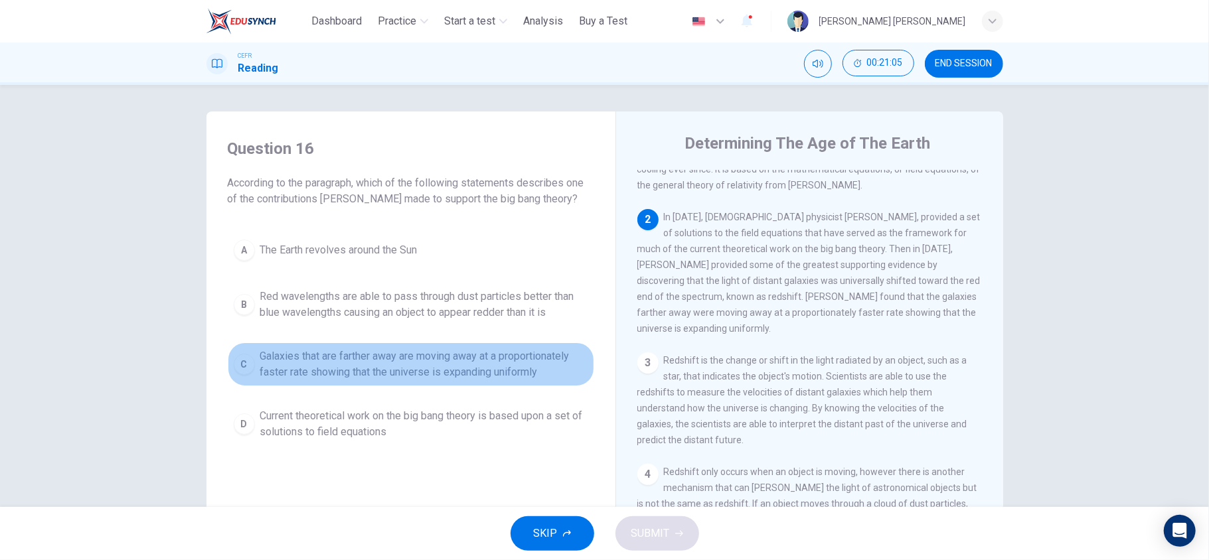
click at [234, 371] on div "C" at bounding box center [244, 364] width 21 height 21
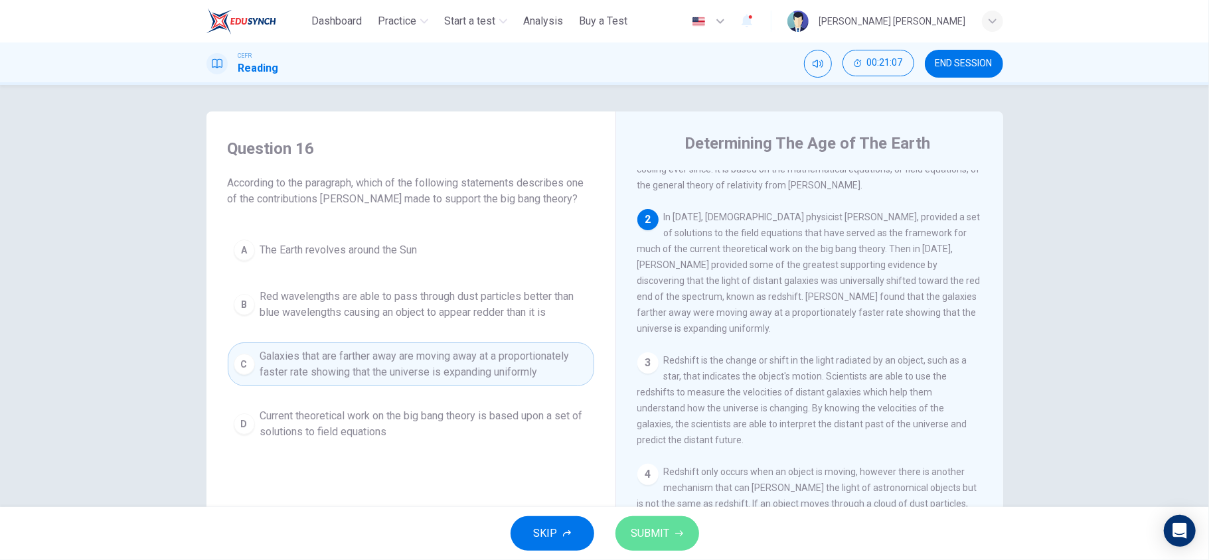
click at [656, 420] on span "SUBMIT" at bounding box center [650, 534] width 39 height 19
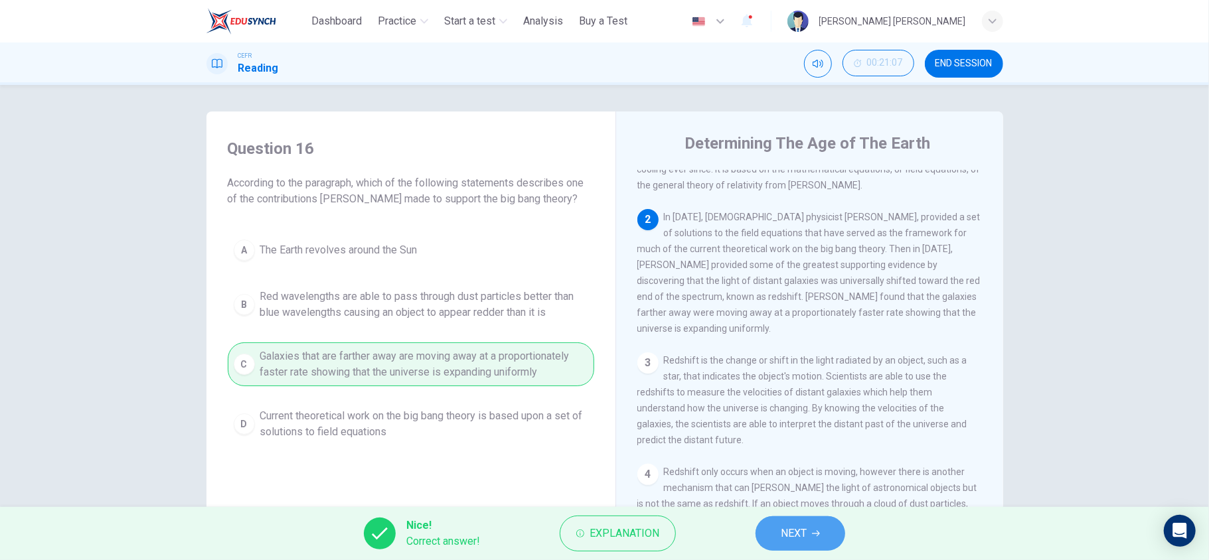
click at [811, 420] on button "NEXT" at bounding box center [801, 534] width 90 height 35
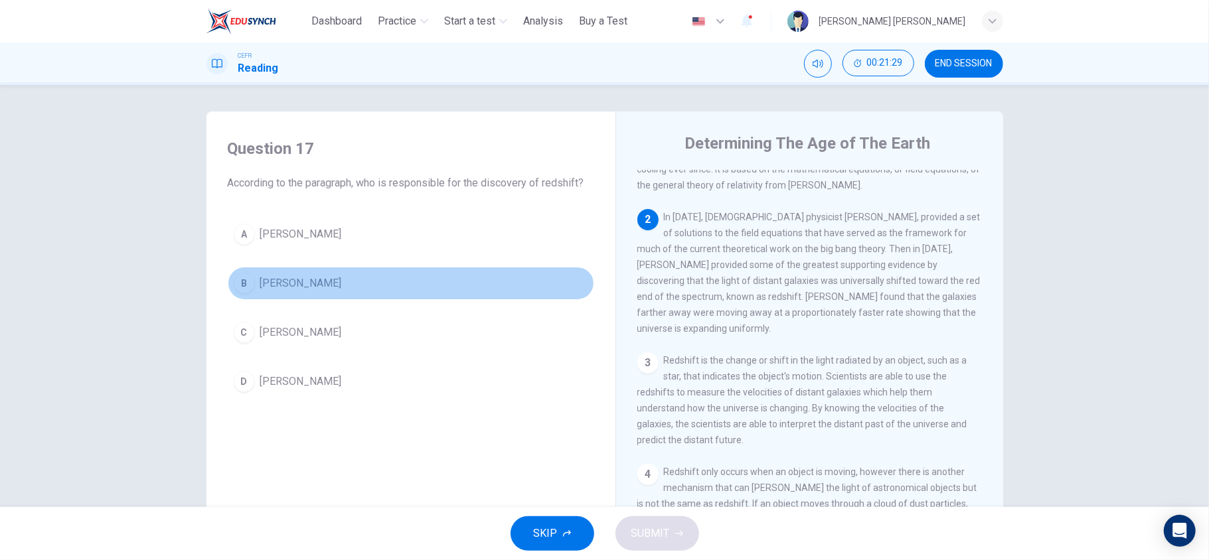
click at [338, 285] on button "B [PERSON_NAME]" at bounding box center [411, 283] width 367 height 33
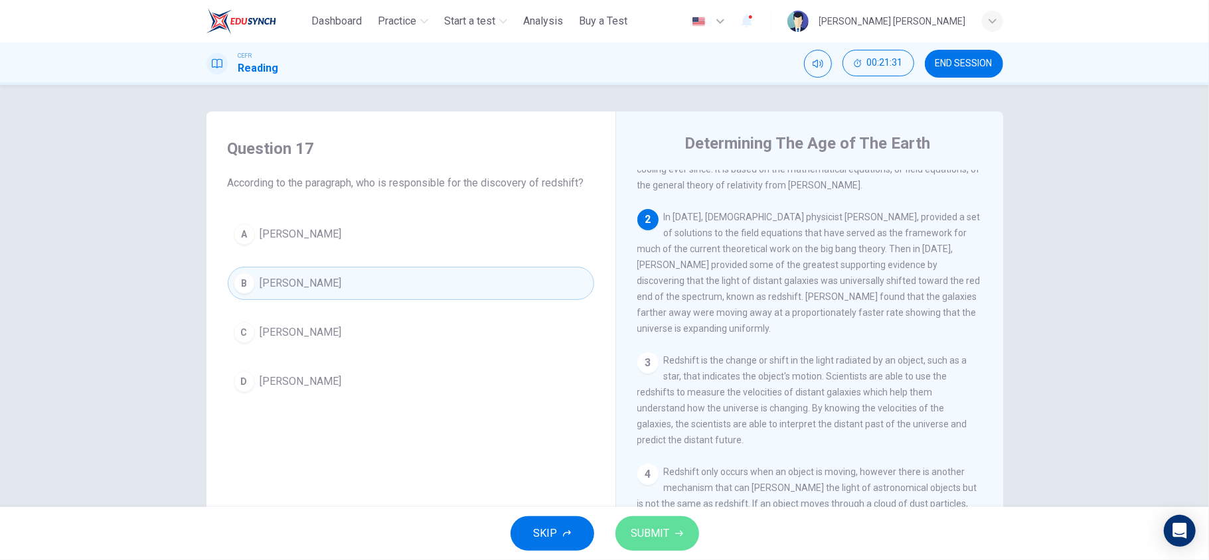
click at [664, 420] on span "SUBMIT" at bounding box center [650, 534] width 39 height 19
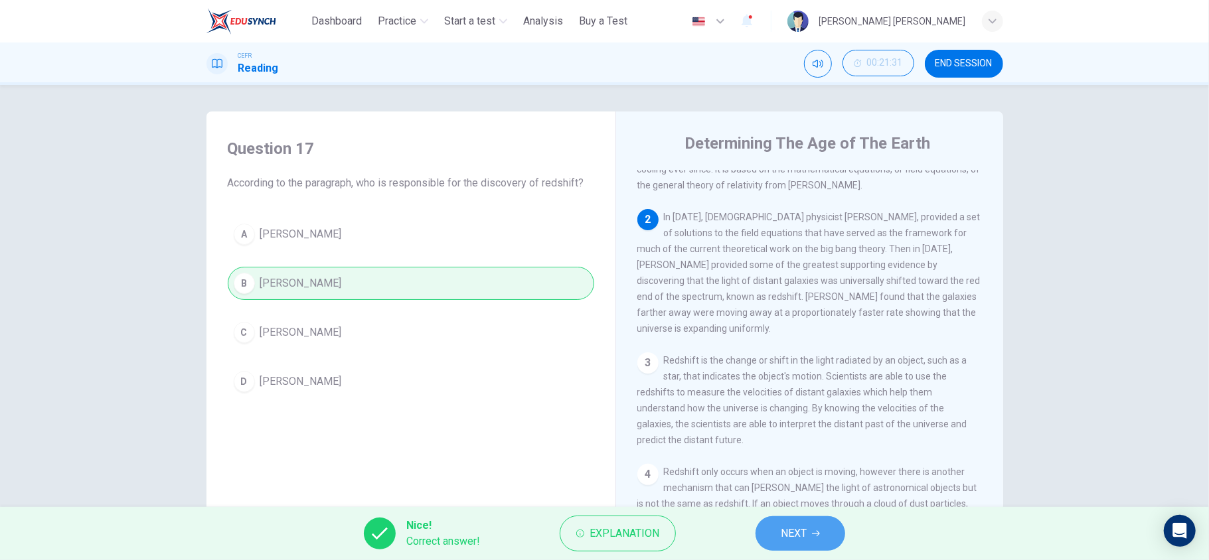
click at [766, 420] on button "NEXT" at bounding box center [801, 534] width 90 height 35
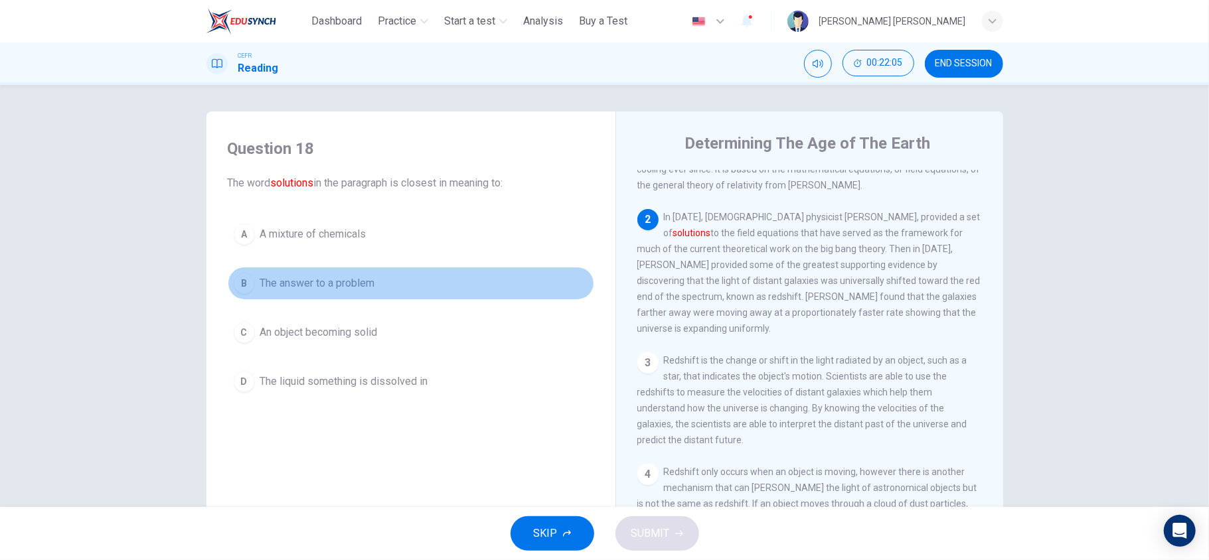
click at [373, 283] on button "B The answer to a problem" at bounding box center [411, 283] width 367 height 33
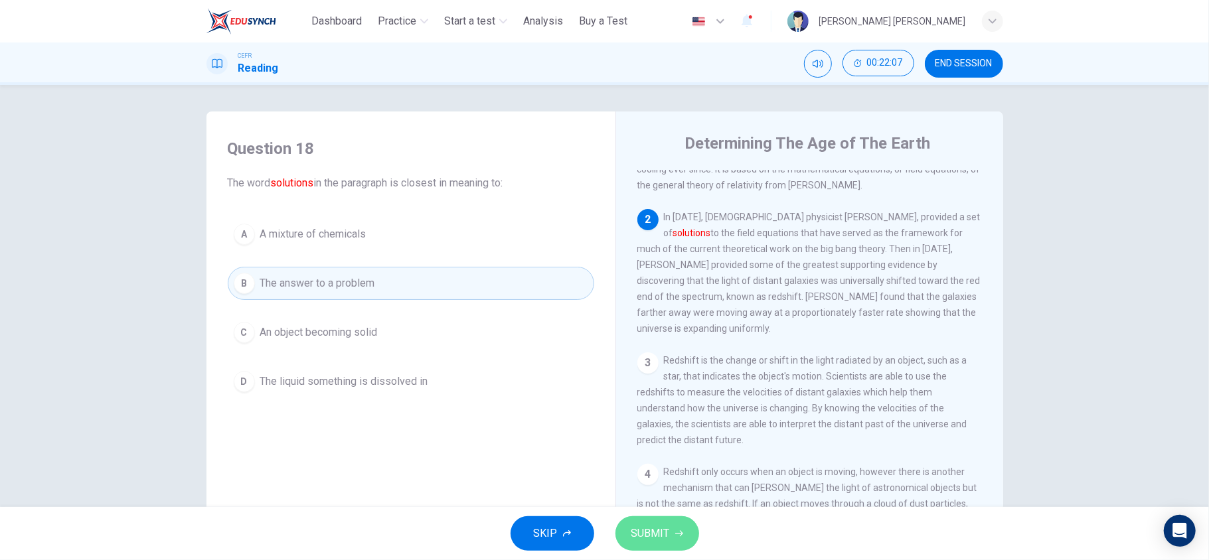
click at [628, 420] on button "SUBMIT" at bounding box center [658, 534] width 84 height 35
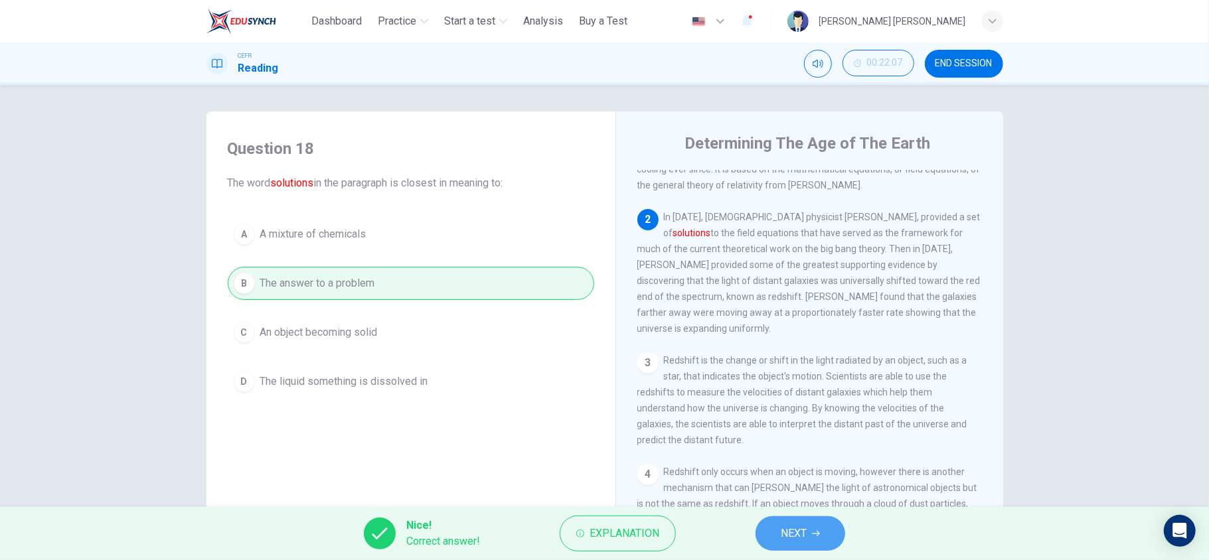
click at [790, 420] on span "NEXT" at bounding box center [794, 534] width 26 height 19
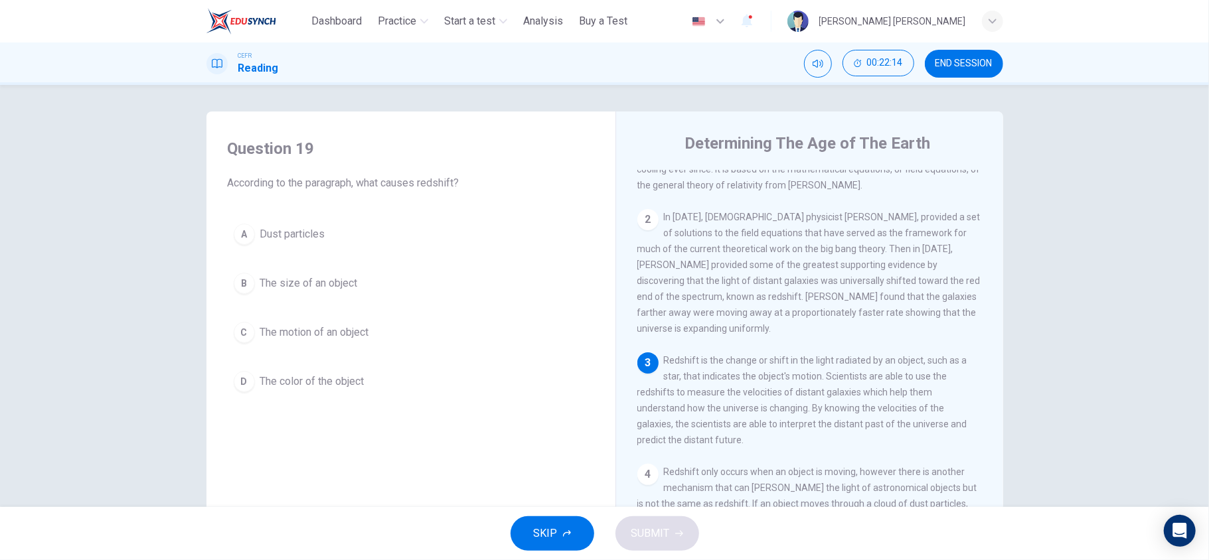
drag, startPoint x: 983, startPoint y: 397, endPoint x: 983, endPoint y: 434, distance: 36.5
click at [906, 420] on div "1 The currently accepted explanation of the beginning of the universe is the bi…" at bounding box center [818, 371] width 363 height 403
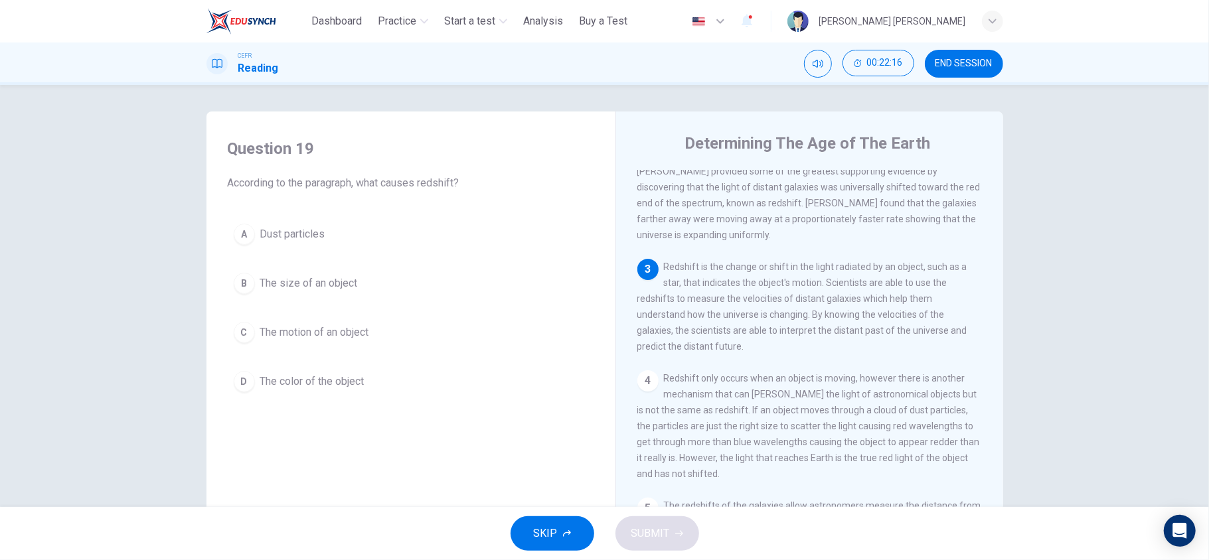
scroll to position [174, 0]
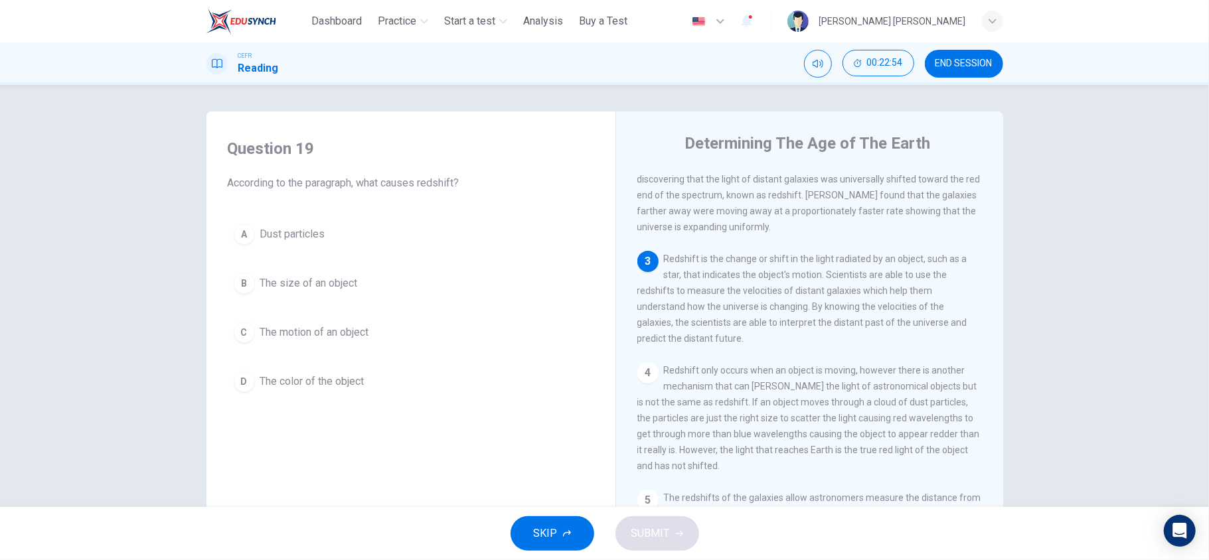
click at [346, 329] on span "The motion of an object" at bounding box center [314, 333] width 109 height 16
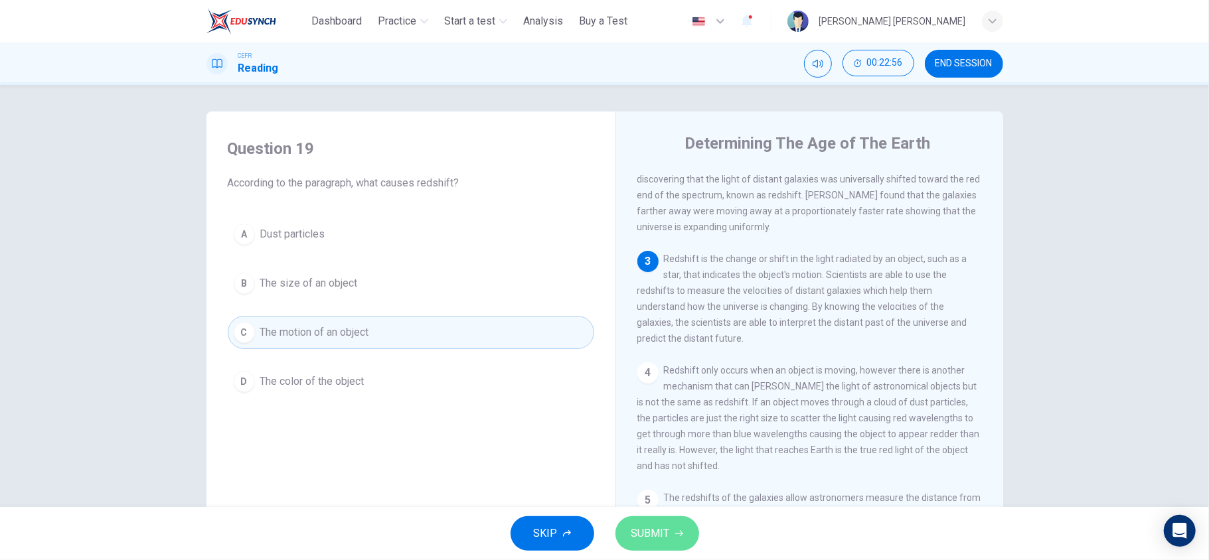
click at [668, 420] on button "SUBMIT" at bounding box center [658, 534] width 84 height 35
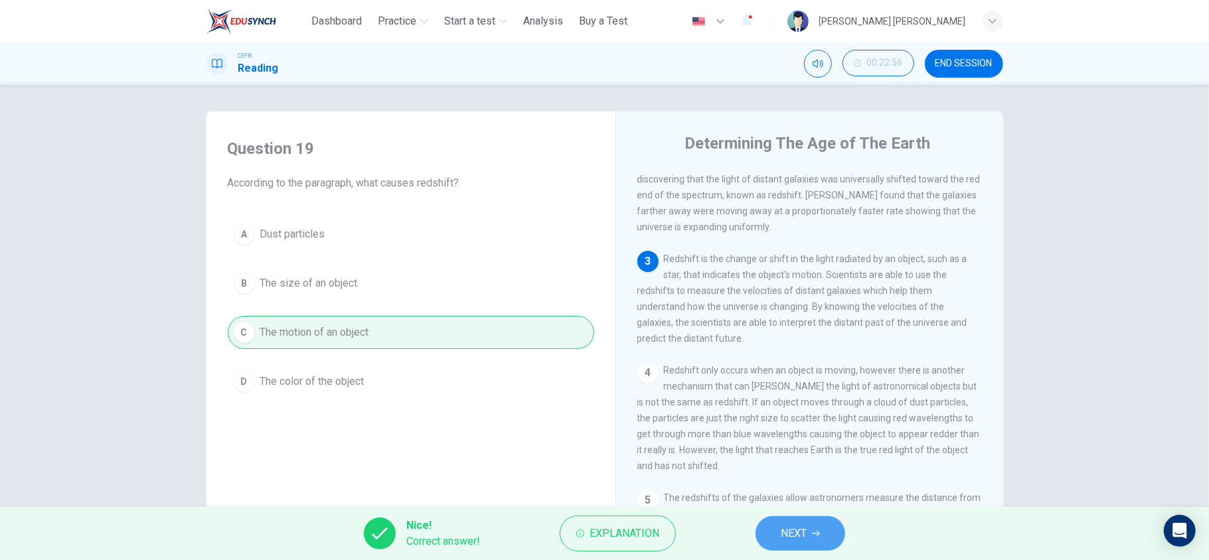
click at [818, 420] on icon "button" at bounding box center [816, 534] width 8 height 6
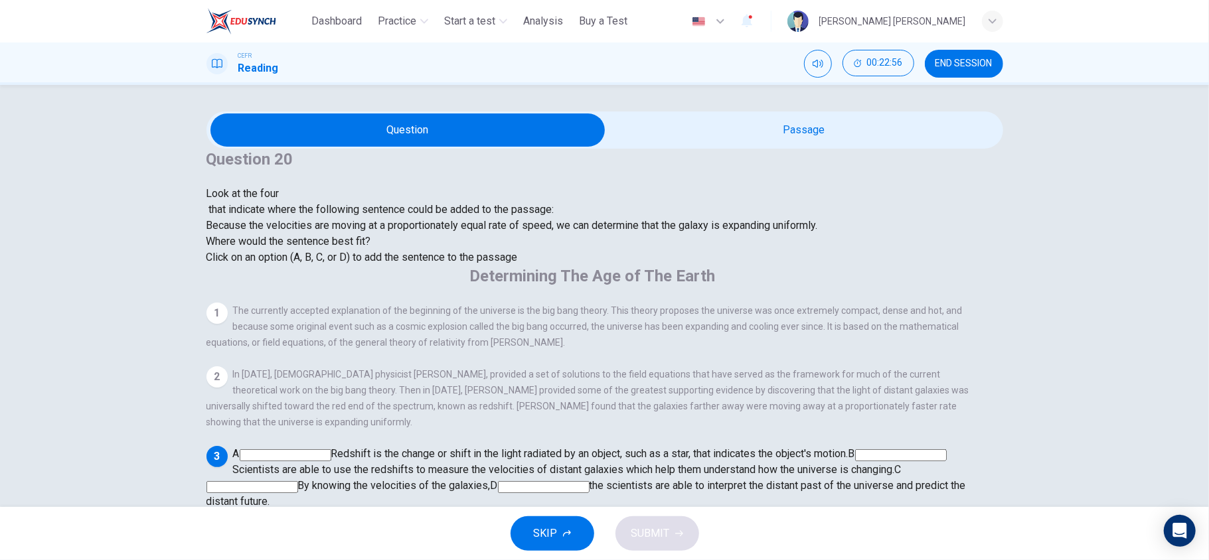
scroll to position [112, 0]
drag, startPoint x: 983, startPoint y: 394, endPoint x: 985, endPoint y: 409, distance: 14.8
click at [906, 409] on div "1 The currently accepted explanation of the beginning of the universe is the bi…" at bounding box center [604, 478] width 794 height 351
click at [298, 420] on input at bounding box center [253, 487] width 92 height 12
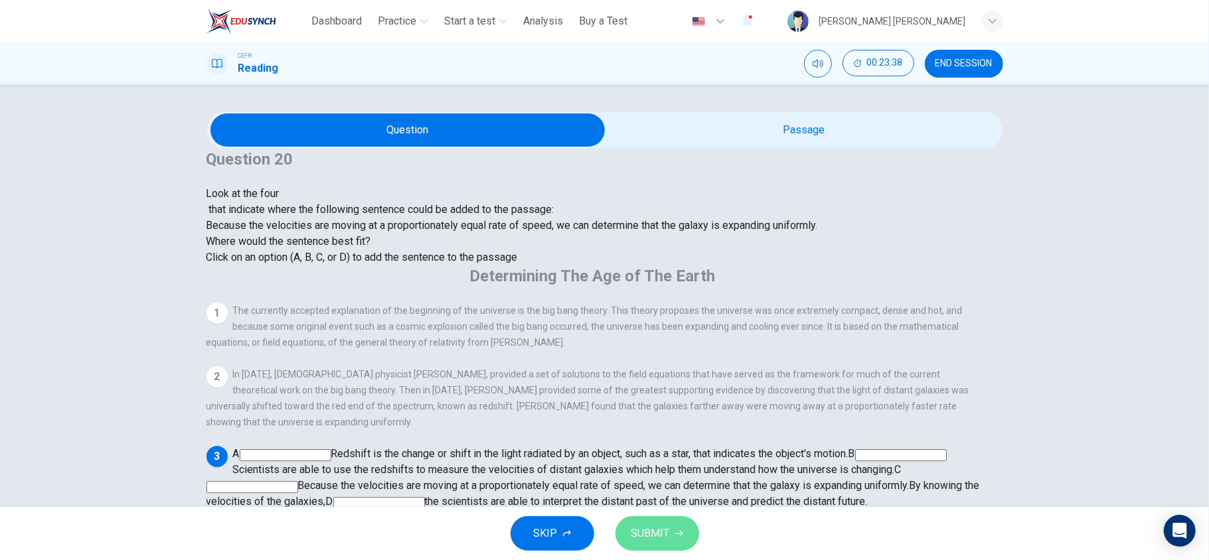
click at [662, 420] on span "SUBMIT" at bounding box center [650, 534] width 39 height 19
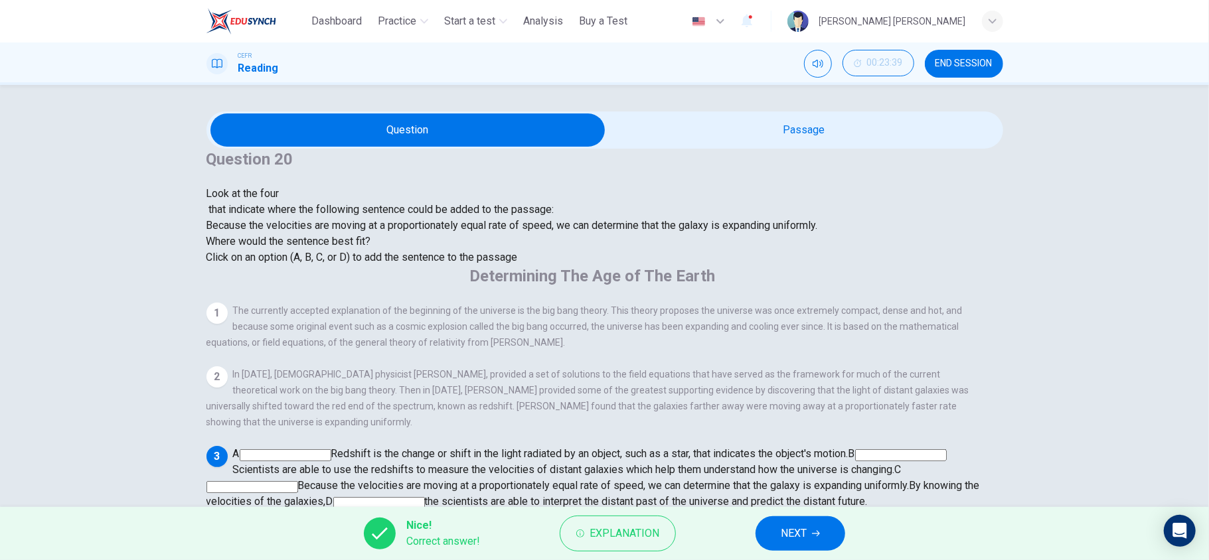
click at [796, 420] on span "NEXT" at bounding box center [794, 534] width 26 height 19
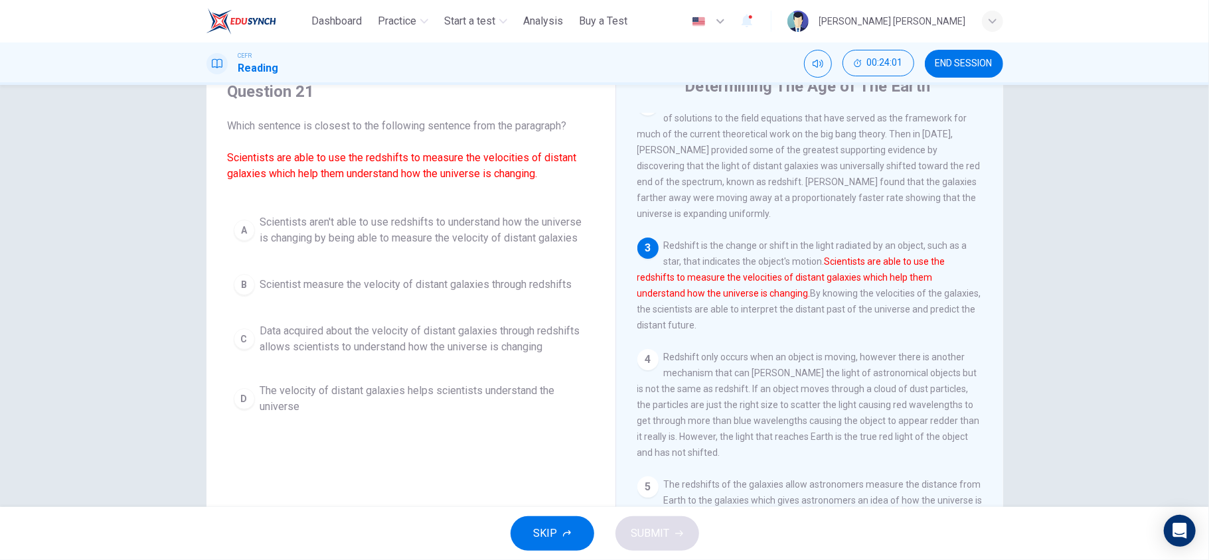
scroll to position [131, 0]
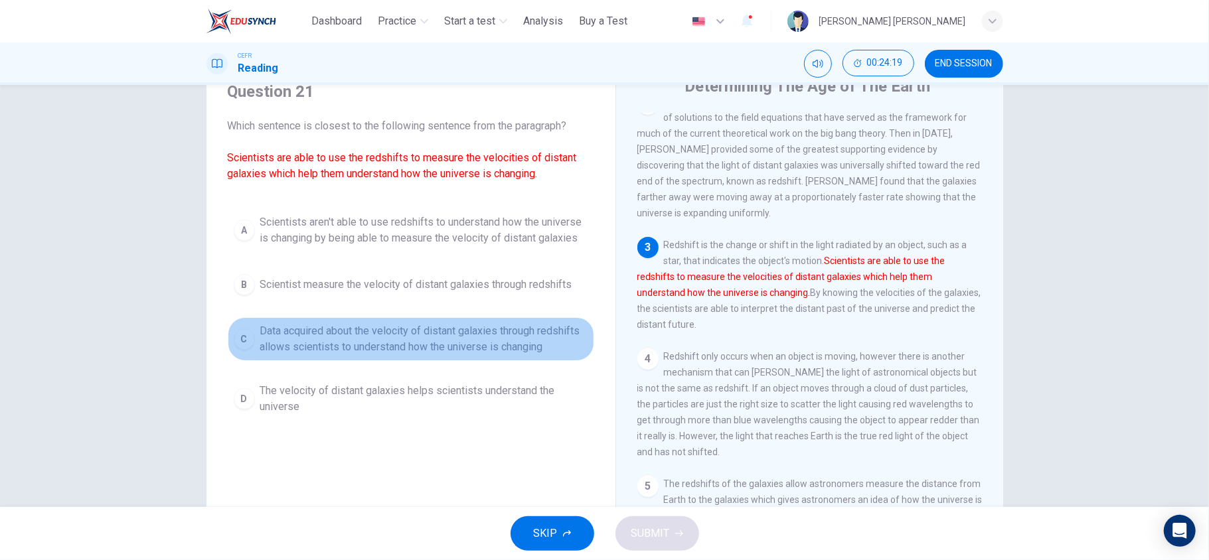
click at [376, 345] on span "Data acquired about the velocity of distant galaxies through redshifts allows s…" at bounding box center [424, 339] width 328 height 32
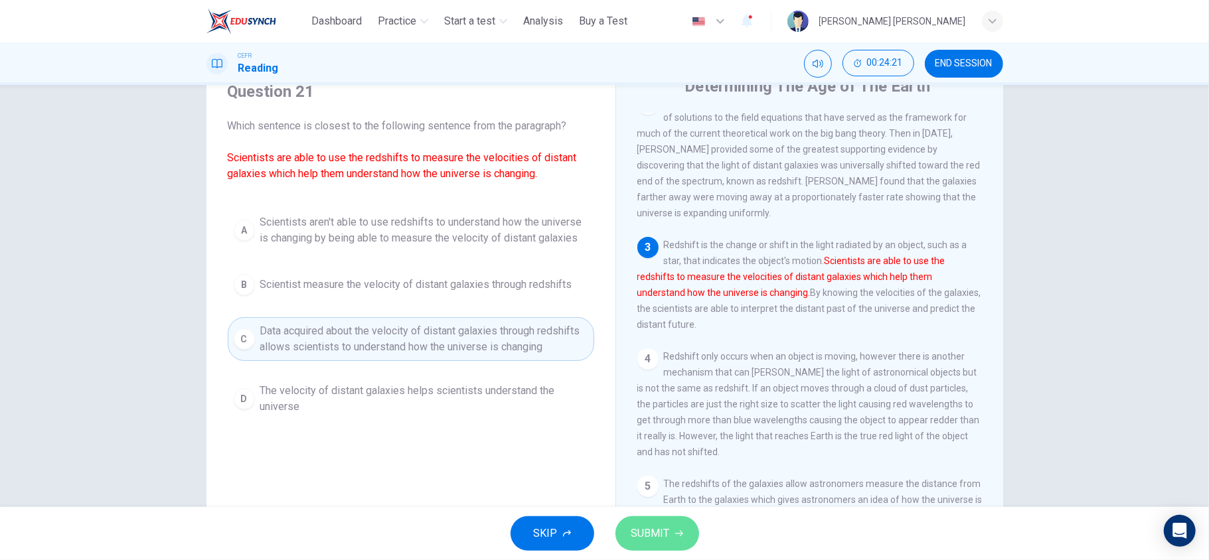
click at [672, 420] on button "SUBMIT" at bounding box center [658, 534] width 84 height 35
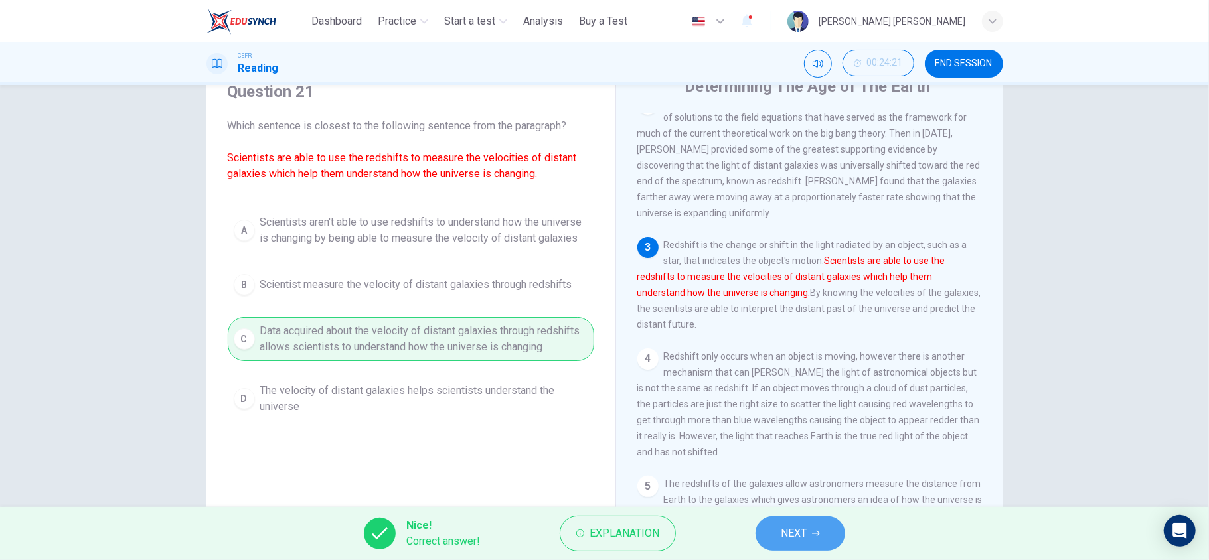
click at [806, 420] on span "NEXT" at bounding box center [794, 534] width 26 height 19
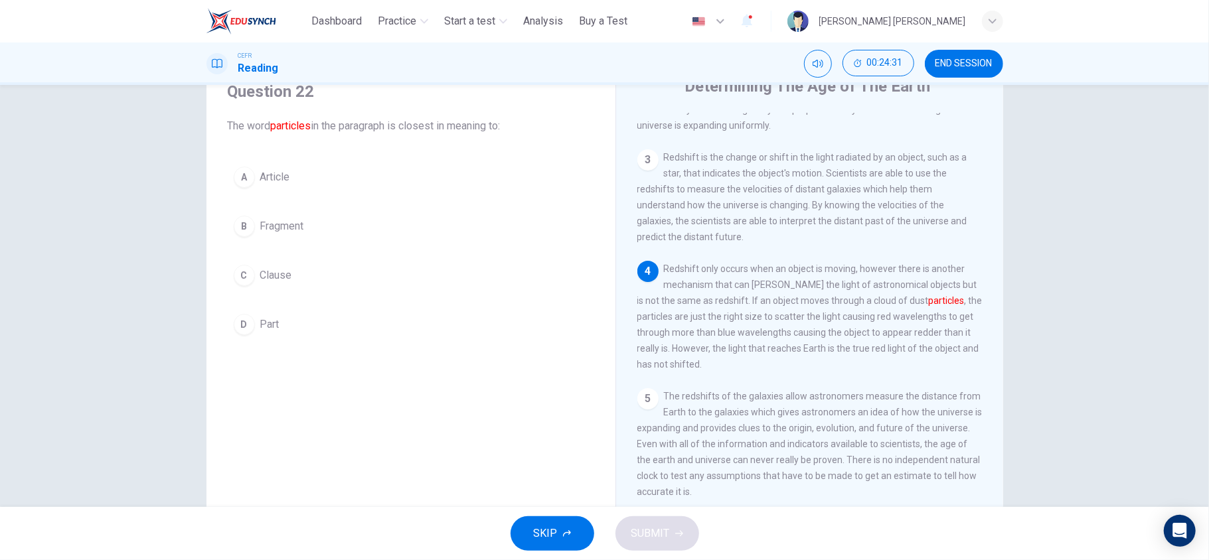
scroll to position [248, 0]
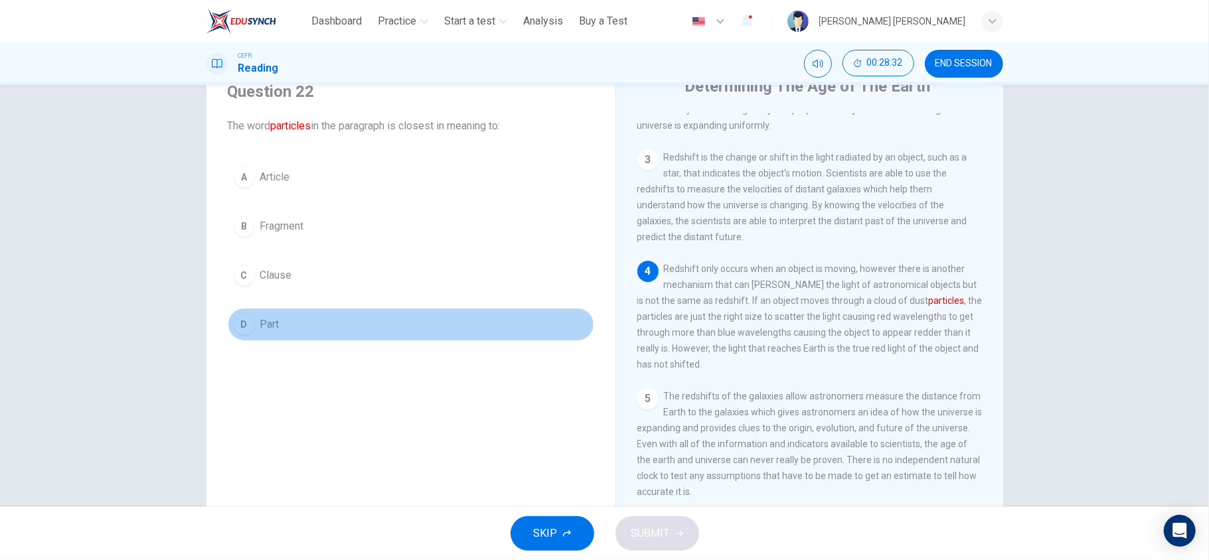
click at [229, 331] on button "D Part" at bounding box center [411, 324] width 367 height 33
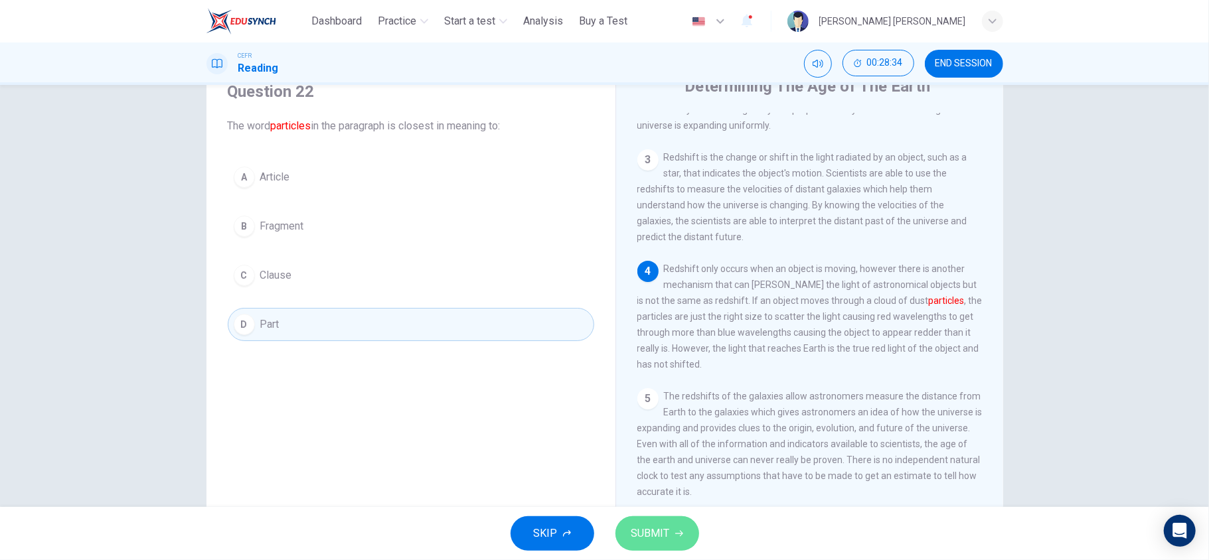
click at [675, 420] on button "SUBMIT" at bounding box center [658, 534] width 84 height 35
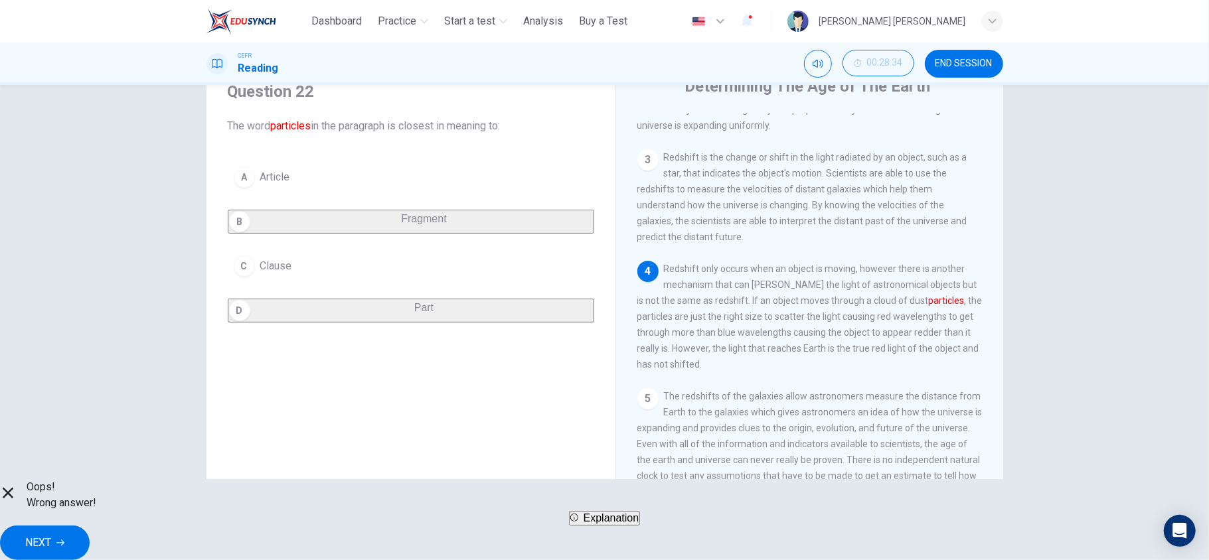
click at [622, 420] on span "Explanation" at bounding box center [612, 518] width 56 height 11
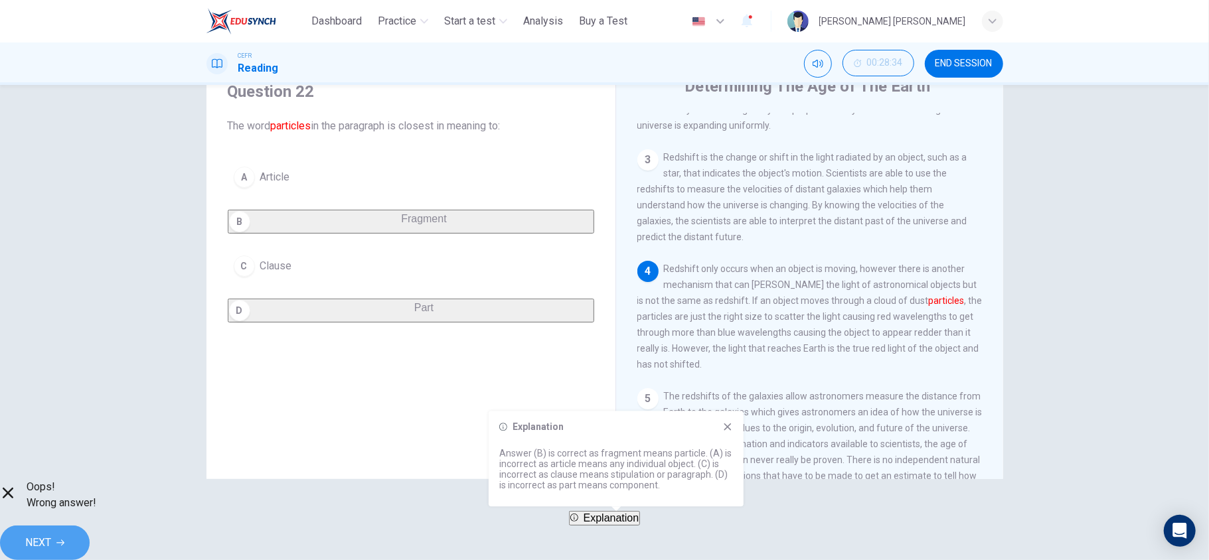
click at [90, 420] on button "NEXT" at bounding box center [45, 543] width 90 height 35
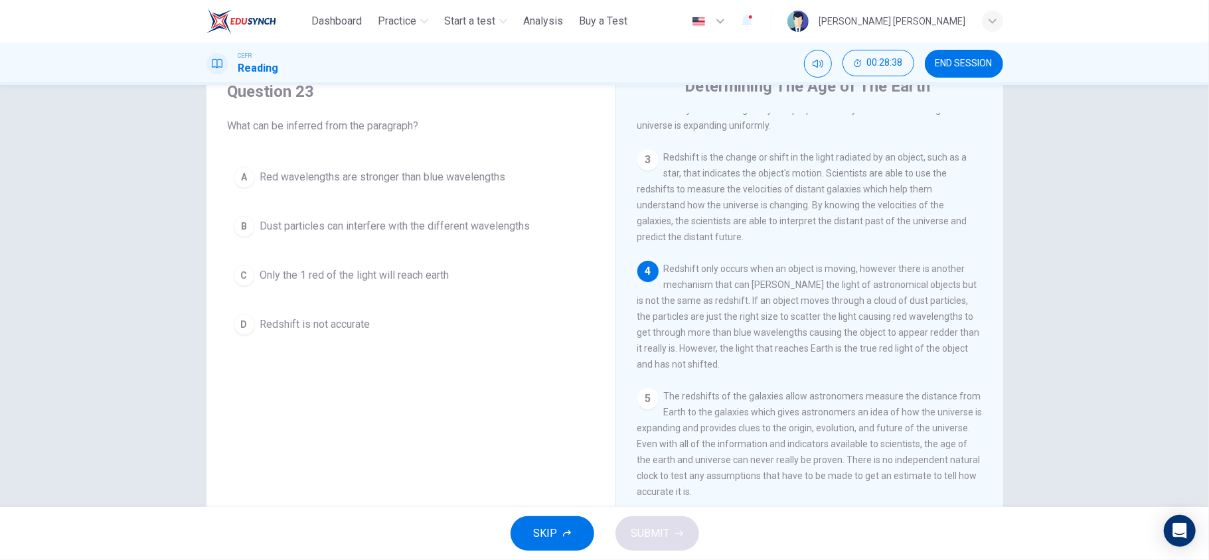
scroll to position [92, 0]
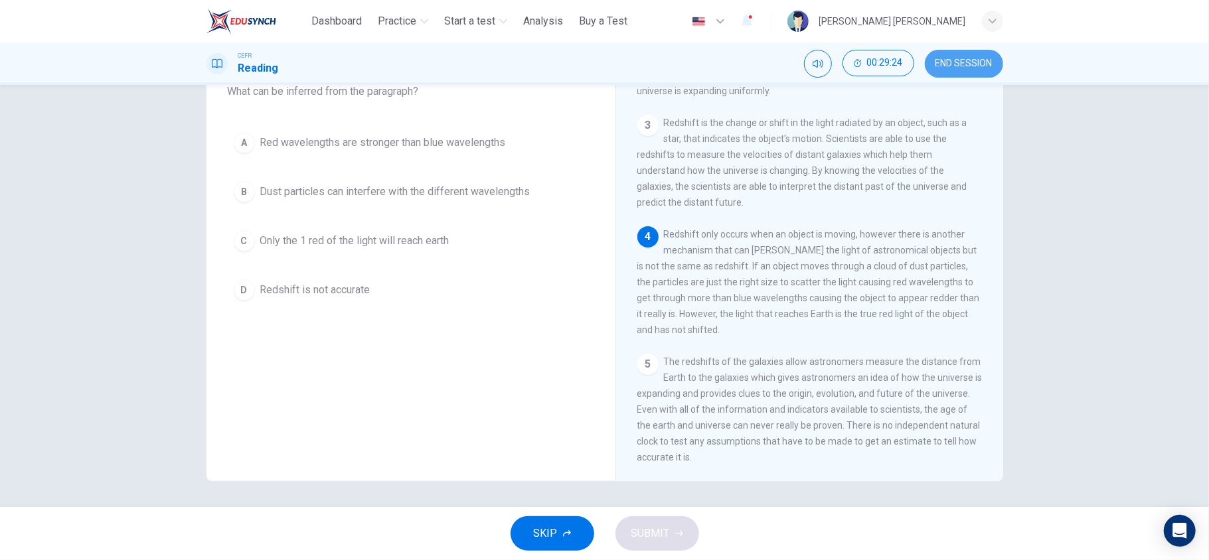
click at [906, 64] on span "END SESSION" at bounding box center [964, 63] width 57 height 11
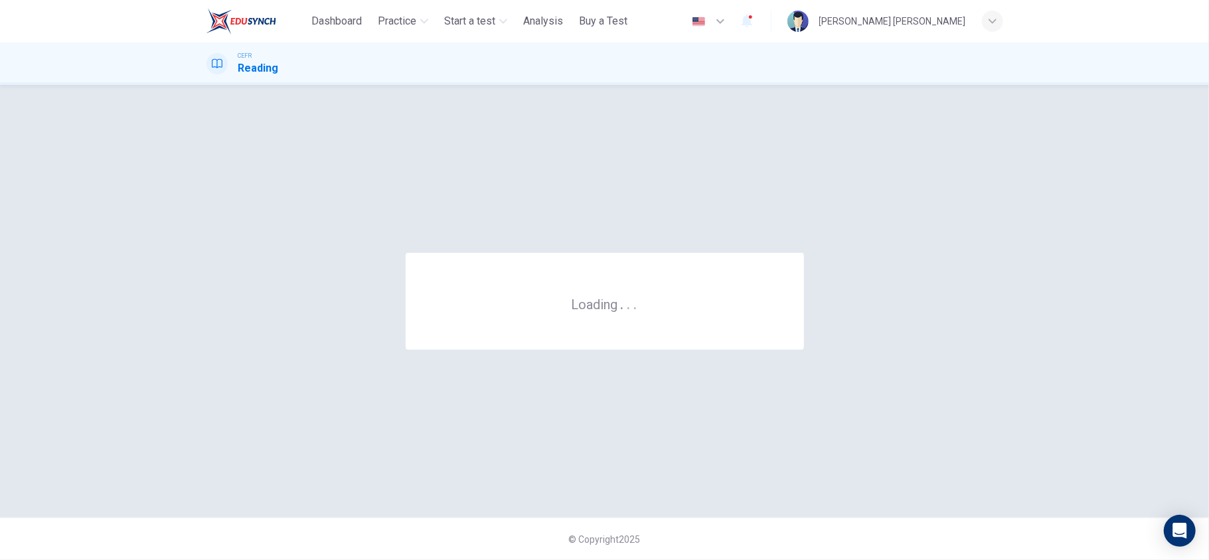
scroll to position [0, 0]
